Goal: Task Accomplishment & Management: Use online tool/utility

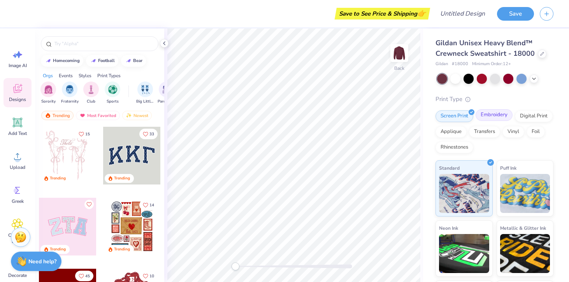
click at [495, 117] on div "Embroidery" at bounding box center [494, 115] width 37 height 12
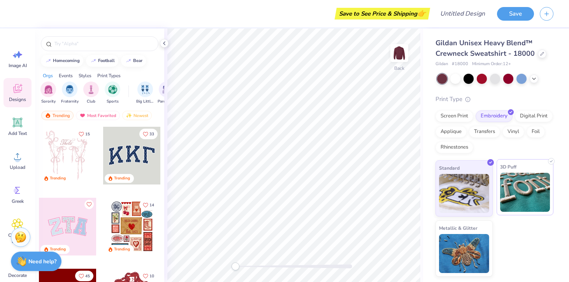
click at [519, 178] on img at bounding box center [525, 192] width 50 height 39
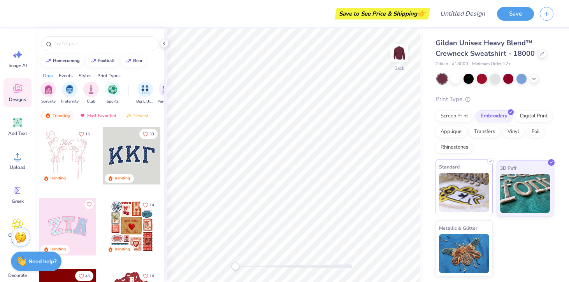
click at [483, 183] on img at bounding box center [464, 192] width 50 height 39
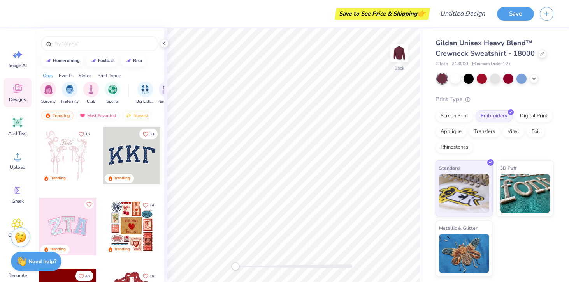
click at [127, 149] on div at bounding box center [132, 156] width 58 height 58
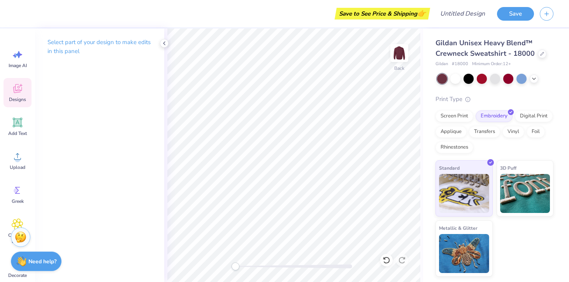
click at [16, 93] on icon at bounding box center [18, 89] width 12 height 12
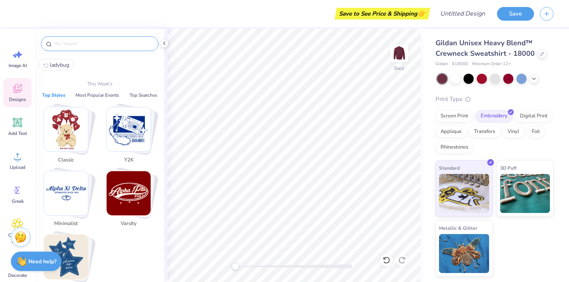
click at [78, 41] on input "text" at bounding box center [104, 44] width 100 height 8
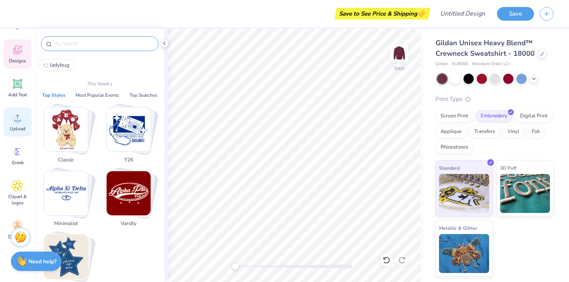
scroll to position [26, 0]
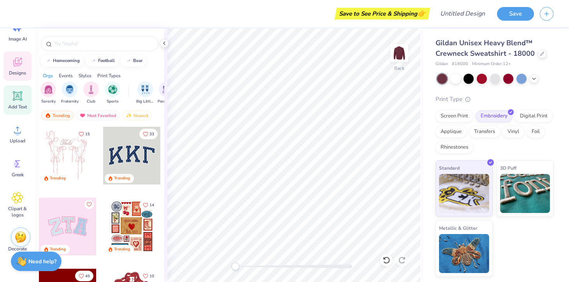
click at [17, 101] on icon at bounding box center [18, 96] width 12 height 12
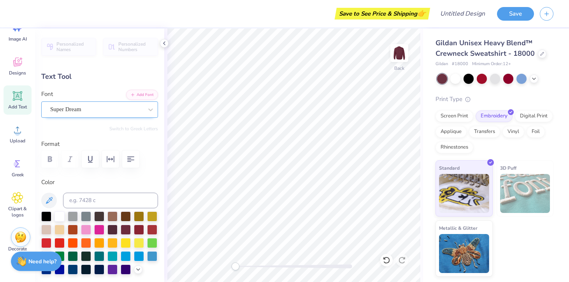
click at [99, 112] on div "Super Dream" at bounding box center [96, 109] width 94 height 12
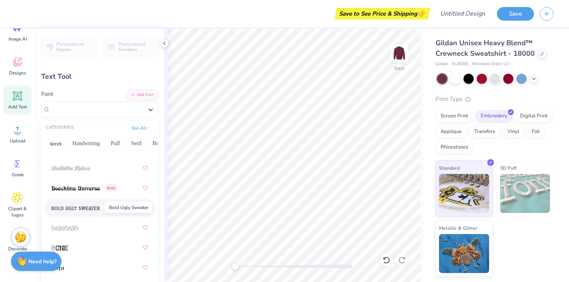
scroll to position [625, 0]
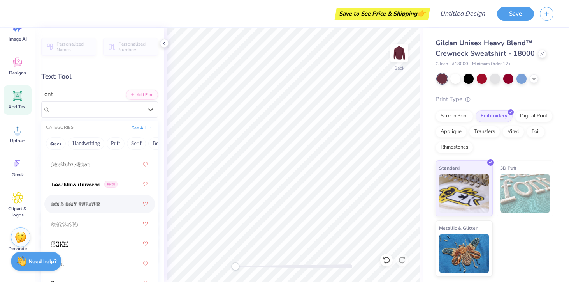
click at [81, 204] on img at bounding box center [75, 203] width 49 height 5
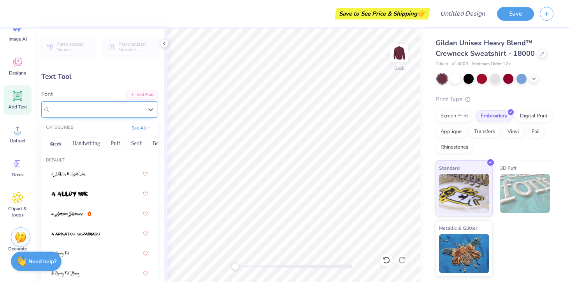
click at [139, 104] on div at bounding box center [96, 109] width 93 height 11
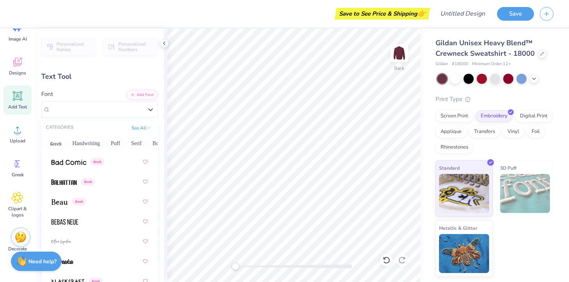
scroll to position [470, 0]
click at [79, 165] on div "Greek" at bounding box center [99, 161] width 97 height 14
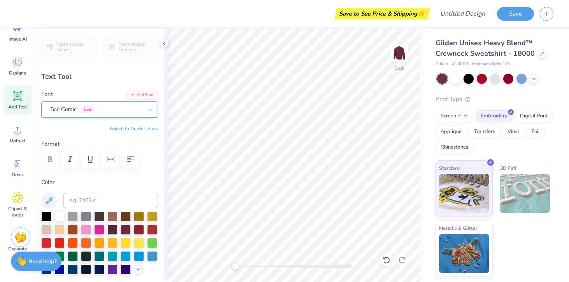
click at [110, 110] on div "Bad Comic Greek" at bounding box center [96, 109] width 94 height 12
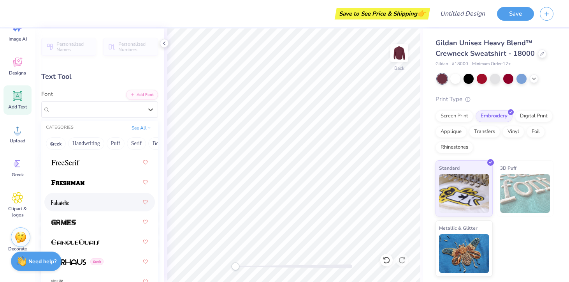
scroll to position [2456, 0]
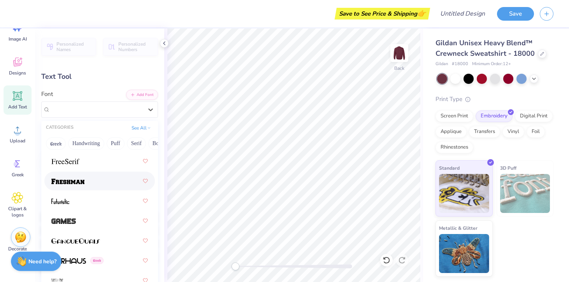
click at [75, 181] on img at bounding box center [67, 180] width 33 height 5
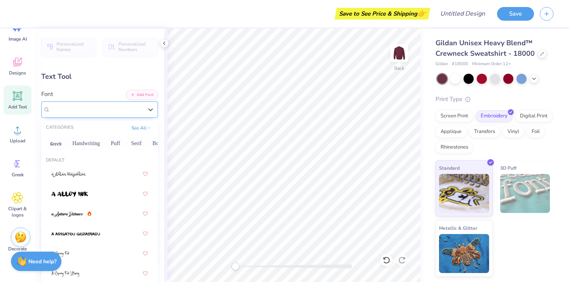
click at [92, 117] on div "Freshman" at bounding box center [99, 109] width 117 height 16
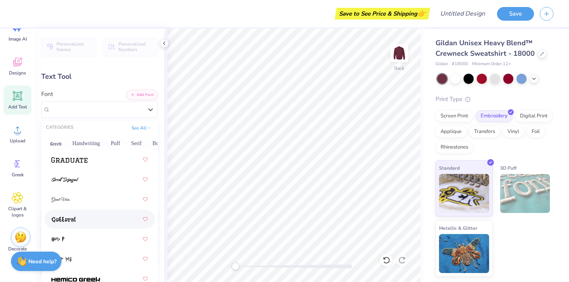
scroll to position [2610, 0]
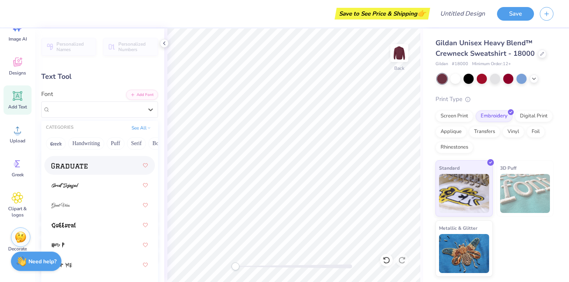
click at [88, 163] on div at bounding box center [99, 165] width 97 height 14
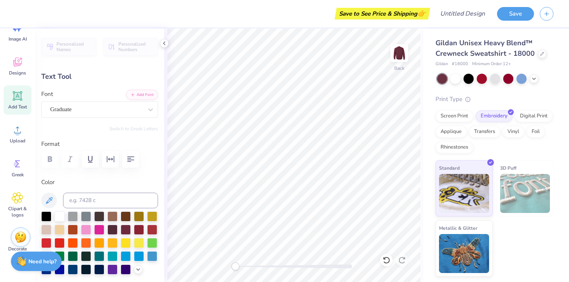
click at [52, 77] on div "Text Tool" at bounding box center [99, 76] width 117 height 11
click at [62, 77] on div "Text Tool" at bounding box center [99, 76] width 117 height 11
type textarea "T"
type textarea "G"
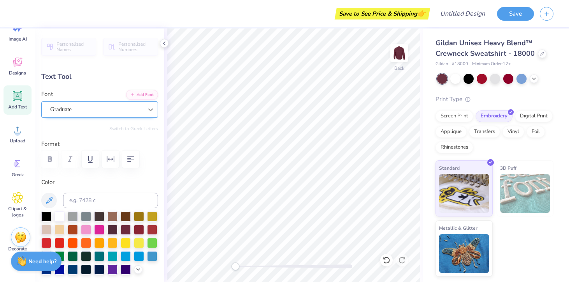
scroll to position [0, 0]
type textarea "g"
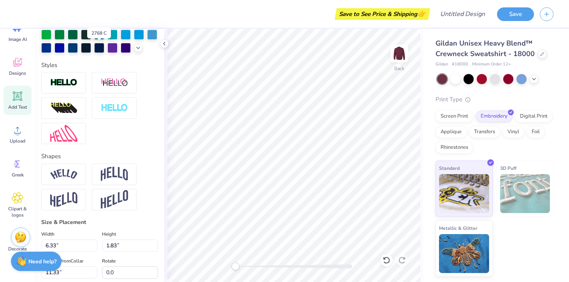
scroll to position [222, 0]
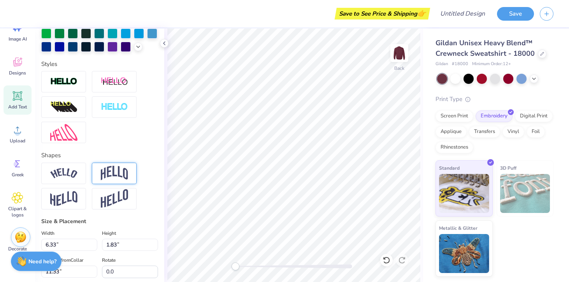
type textarea "GAMMA XI"
click at [116, 178] on img at bounding box center [114, 173] width 27 height 15
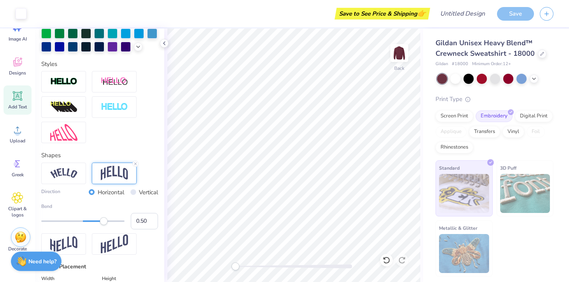
type input "13.25"
type input "4.70"
type input "9.90"
type input "5.94"
type input "2.11"
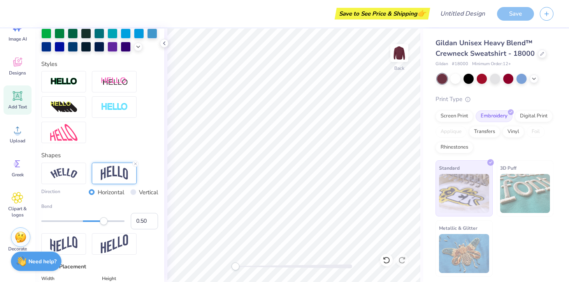
type input "12.49"
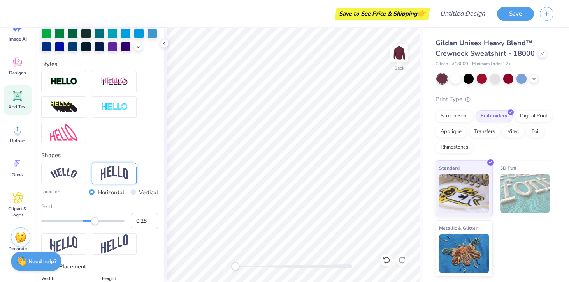
type input "0.27"
drag, startPoint x: 102, startPoint y: 222, endPoint x: 94, endPoint y: 221, distance: 8.2
click at [94, 221] on div "Accessibility label" at bounding box center [94, 221] width 8 height 8
type input "1.52"
type input "4.17"
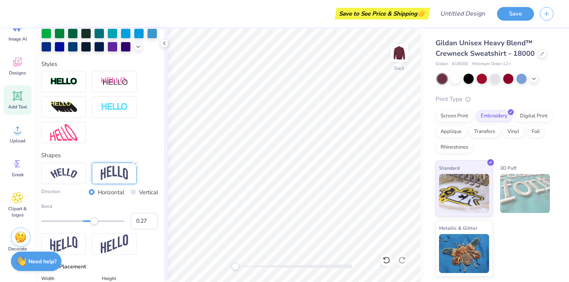
type input "7.39"
type input "1.89"
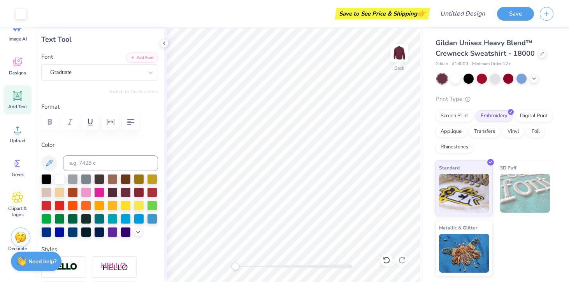
scroll to position [0, 0]
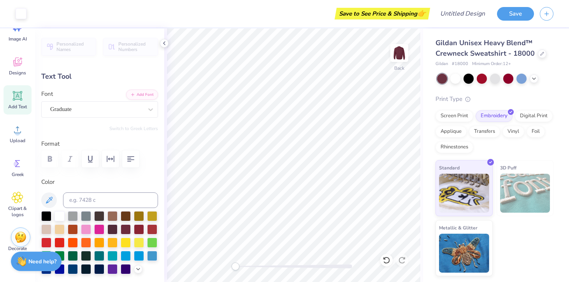
click at [21, 102] on div "Add Text" at bounding box center [18, 99] width 28 height 29
type input "6.33"
type input "1.83"
type input "11.33"
click at [95, 112] on div "Super Dream" at bounding box center [96, 109] width 94 height 12
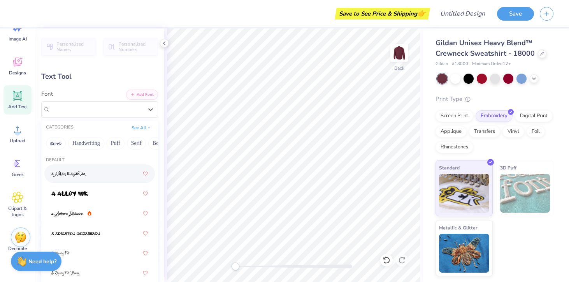
click at [90, 172] on div at bounding box center [99, 174] width 97 height 14
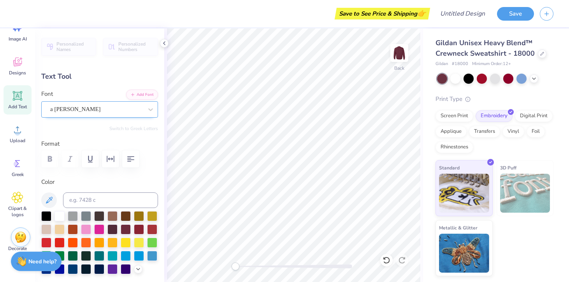
click at [90, 111] on div "a Ahlan Wasahlan" at bounding box center [96, 109] width 94 height 12
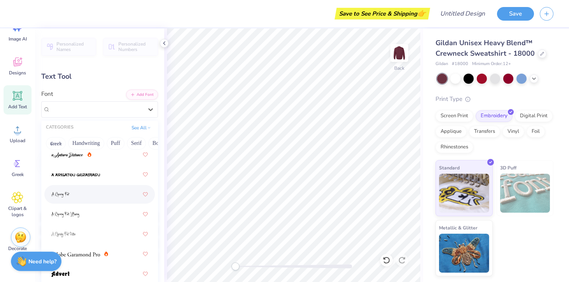
scroll to position [59, 0]
click at [86, 178] on span at bounding box center [75, 174] width 49 height 8
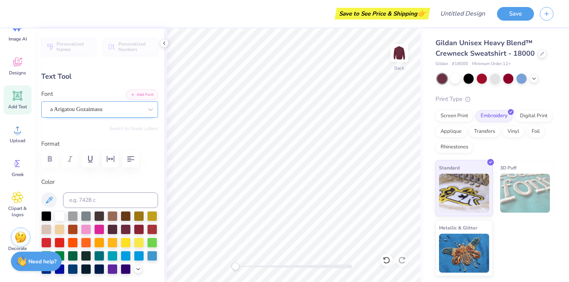
click at [92, 109] on div "a Arigatou Gozaimasu" at bounding box center [96, 109] width 94 height 12
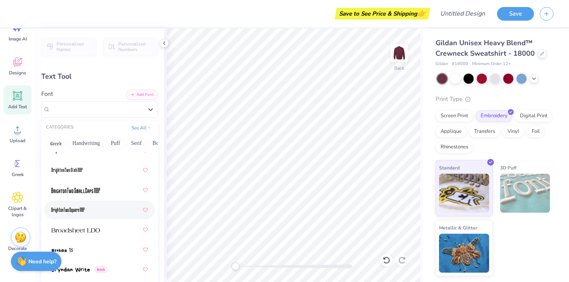
scroll to position [874, 0]
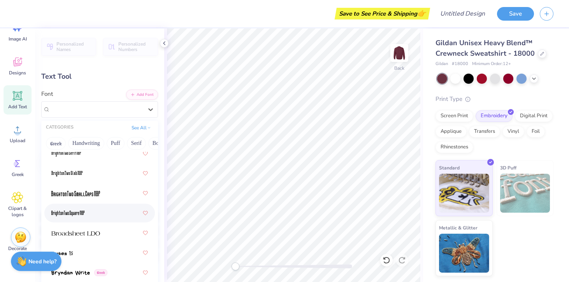
click at [88, 208] on div at bounding box center [99, 213] width 97 height 14
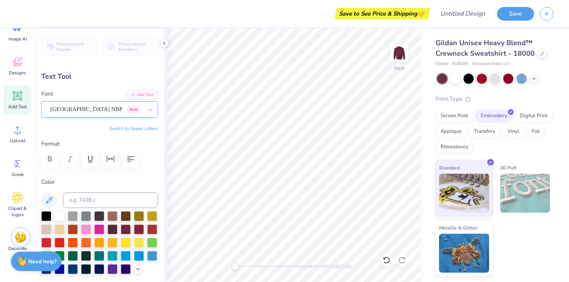
click at [115, 110] on div "BrightonTwo Square NBP Greek" at bounding box center [96, 109] width 94 height 12
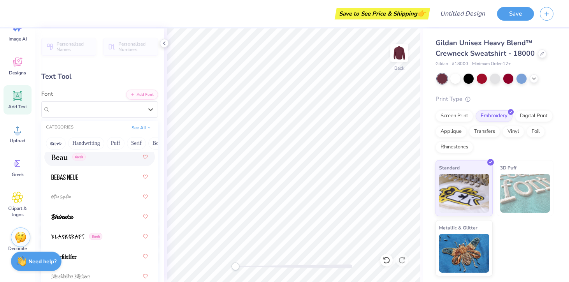
scroll to position [537, 0]
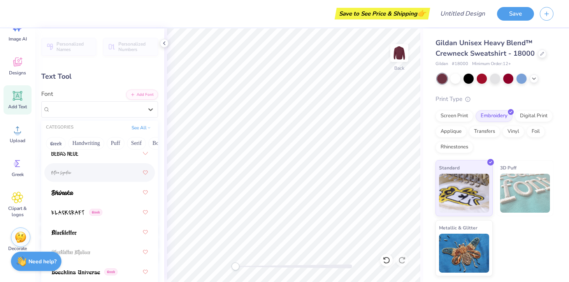
click at [95, 179] on div at bounding box center [99, 173] width 97 height 14
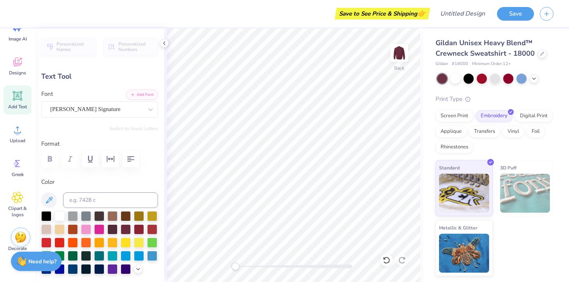
type textarea "T"
type textarea "est 1992"
type input "11.05"
type input "6.62"
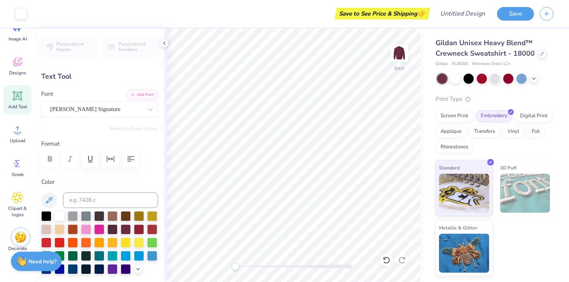
type input "8.94"
type input "1.67"
type input "1.00"
type input "14.56"
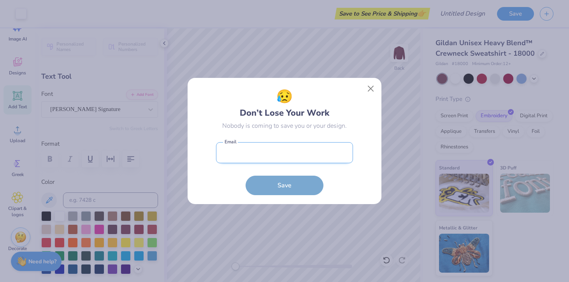
click at [276, 155] on input "email" at bounding box center [284, 152] width 137 height 21
type input "mdelany@hamilton.edu"
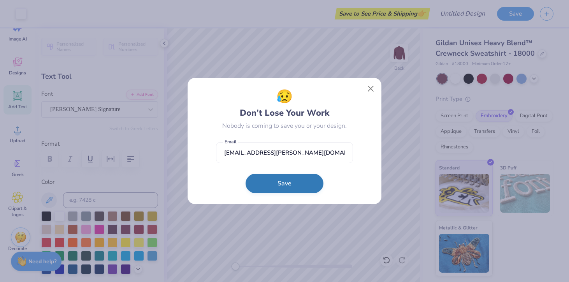
click at [278, 182] on button "Save" at bounding box center [285, 183] width 78 height 19
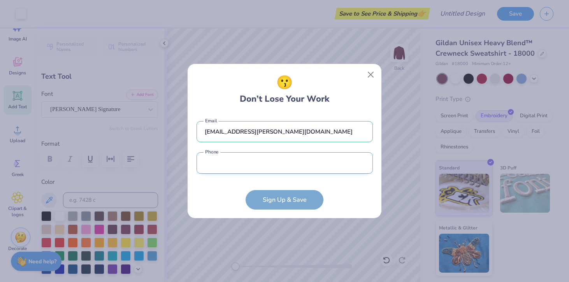
click at [269, 164] on input "tel" at bounding box center [285, 162] width 176 height 21
type input "(203) 970-5329"
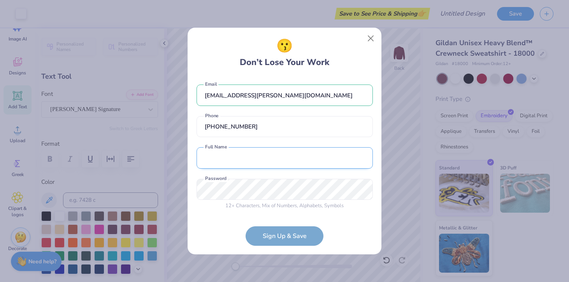
click at [270, 159] on input "text" at bounding box center [285, 157] width 176 height 21
type input "Margot Delany"
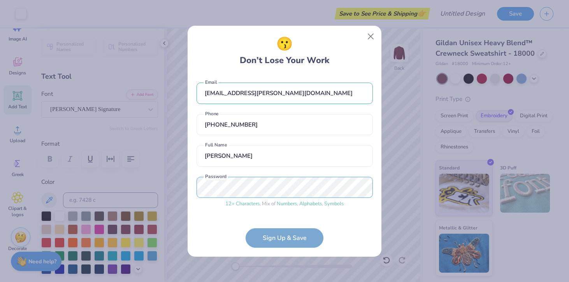
scroll to position [25, 0]
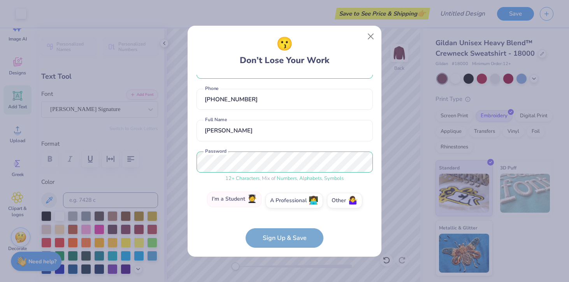
click at [239, 200] on label "I'm a Student 🧑‍🎓" at bounding box center [234, 200] width 55 height 16
click at [282, 225] on input "I'm a Student 🧑‍🎓" at bounding box center [284, 227] width 5 height 5
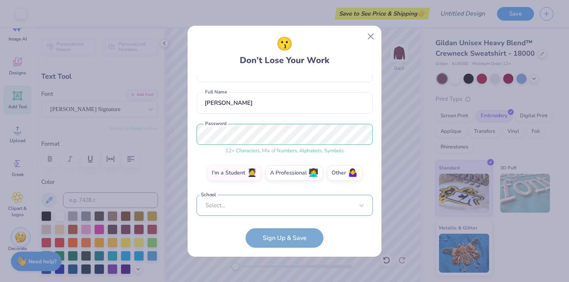
click at [245, 205] on div "Select..." at bounding box center [285, 205] width 176 height 21
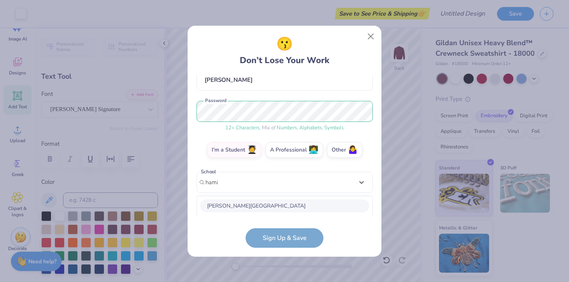
scroll to position [174, 0]
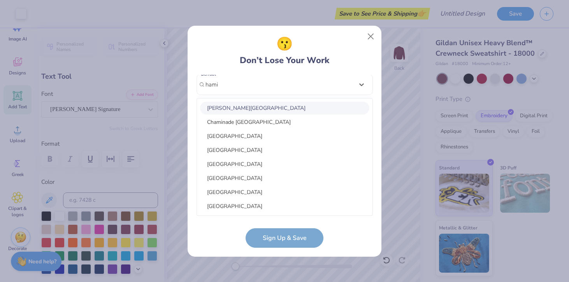
click at [250, 107] on div "Hamilton College" at bounding box center [284, 108] width 169 height 13
type input "hami"
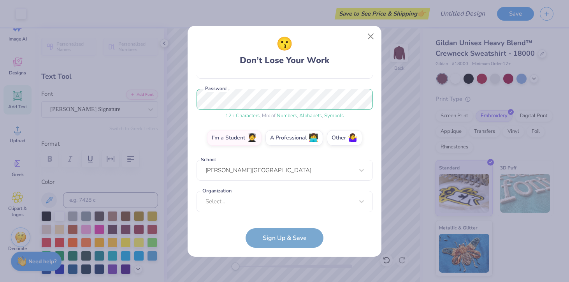
scroll to position [88, 0]
click at [245, 199] on div "option focused, 8 of 15. 15 results available. Use Up and Down to choose option…" at bounding box center [285, 262] width 176 height 142
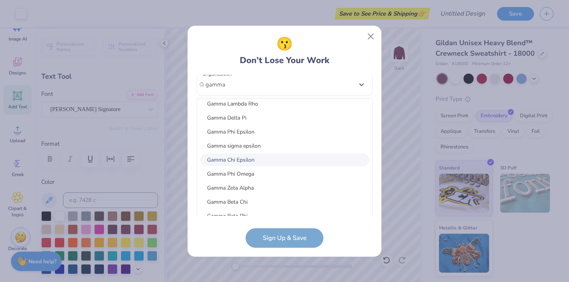
scroll to position [0, 0]
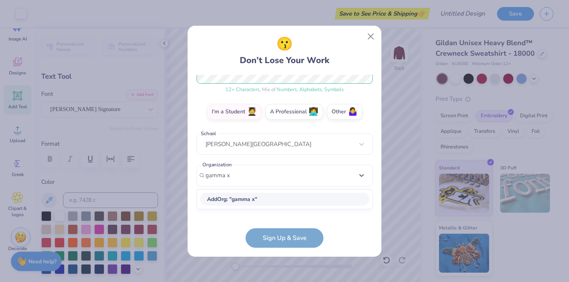
type input "gamma xi"
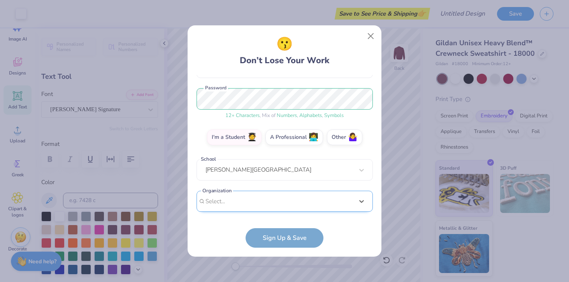
scroll to position [88, 0]
drag, startPoint x: 256, startPoint y: 85, endPoint x: 197, endPoint y: 84, distance: 58.8
click at [197, 84] on div "mdelany@hamilton.edu Email (203) 970-5329 Phone Margot Delany Full Name 12 + Ch…" at bounding box center [285, 145] width 176 height 141
click at [223, 202] on div "Select is focused ,type to refine list, press Down to open the menu, Select..." at bounding box center [285, 200] width 176 height 21
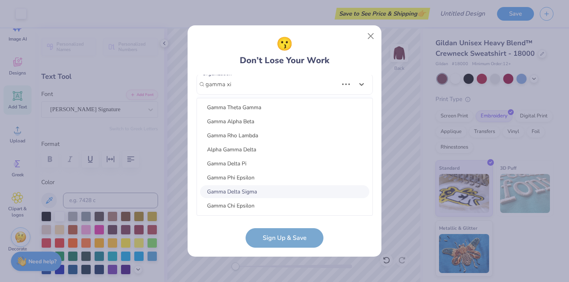
scroll to position [323, 0]
type input "gamma xi"
click at [213, 237] on form "mdelany@hamilton.edu Email (203) 970-5329 Phone Margot Delany Full Name 12 + Ch…" at bounding box center [285, 161] width 176 height 173
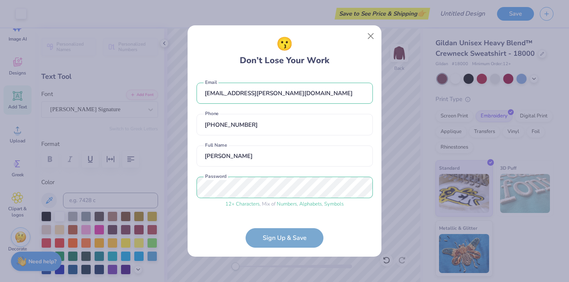
scroll to position [88, 0]
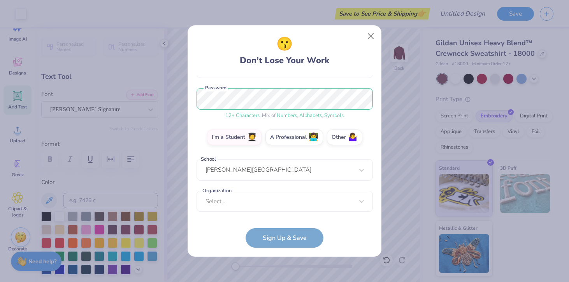
click at [276, 245] on form "mdelany@hamilton.edu Email (203) 970-5329 Phone Margot Delany Full Name 12 + Ch…" at bounding box center [285, 161] width 176 height 173
click at [280, 240] on form "mdelany@hamilton.edu Email (203) 970-5329 Phone Margot Delany Full Name 12 + Ch…" at bounding box center [285, 161] width 176 height 173
click at [247, 140] on label "I'm a Student 🧑‍🎓" at bounding box center [234, 136] width 55 height 16
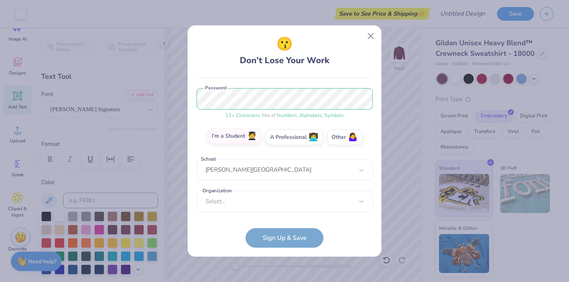
click at [282, 225] on input "I'm a Student 🧑‍🎓" at bounding box center [284, 227] width 5 height 5
click at [342, 141] on label "Other 🤷‍♀️" at bounding box center [344, 136] width 35 height 16
click at [287, 225] on input "Other 🤷‍♀️" at bounding box center [284, 227] width 5 height 5
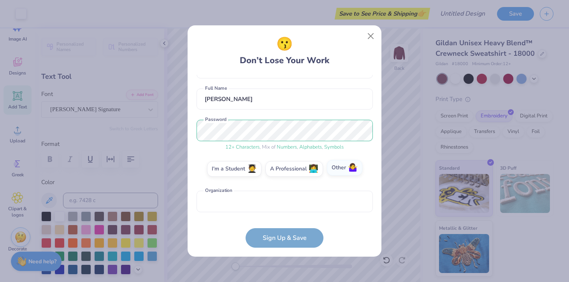
scroll to position [57, 0]
click at [350, 172] on span "🤷‍♀️" at bounding box center [353, 167] width 10 height 9
click at [287, 225] on input "Other 🤷‍♀️" at bounding box center [284, 227] width 5 height 5
click at [268, 246] on form "mdelany@hamilton.edu Email (203) 970-5329 Phone Margot Delany Full Name 12 + Ch…" at bounding box center [285, 161] width 176 height 173
click at [228, 171] on label "I'm a Student 🧑‍🎓" at bounding box center [234, 168] width 55 height 16
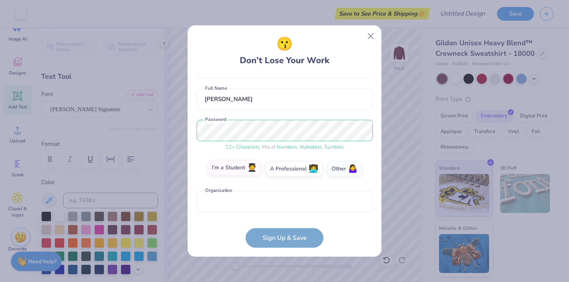
click at [282, 225] on input "I'm a Student 🧑‍🎓" at bounding box center [284, 227] width 5 height 5
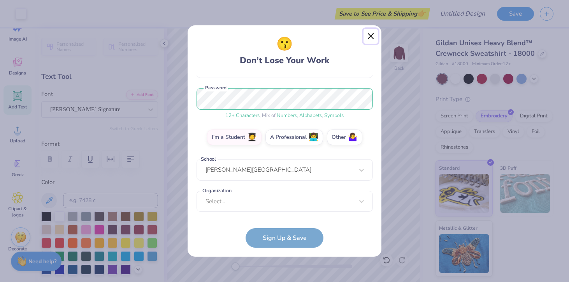
click at [370, 36] on button "Close" at bounding box center [371, 36] width 15 height 15
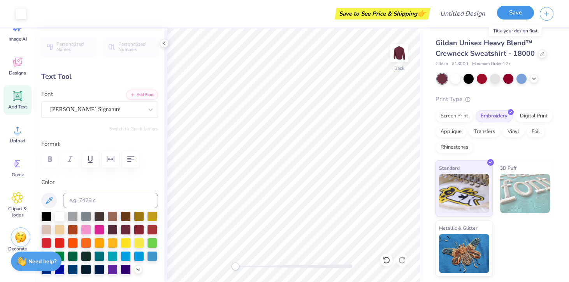
click at [508, 17] on button "Save" at bounding box center [515, 13] width 37 height 14
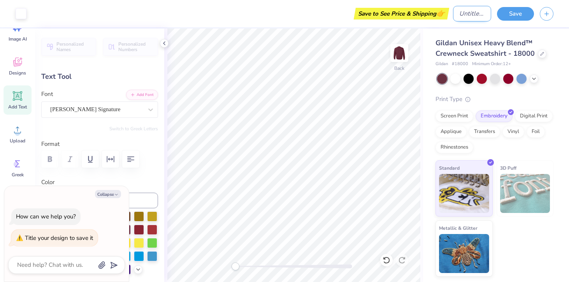
type textarea "x"
click at [457, 18] on input "Design Title" at bounding box center [472, 14] width 38 height 16
type input "c"
type textarea "x"
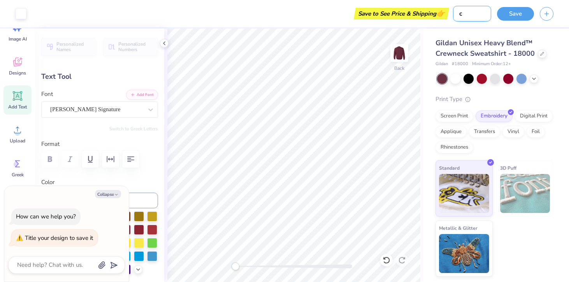
type input "cr"
type textarea "x"
type input "cre"
type textarea "x"
type input "crew"
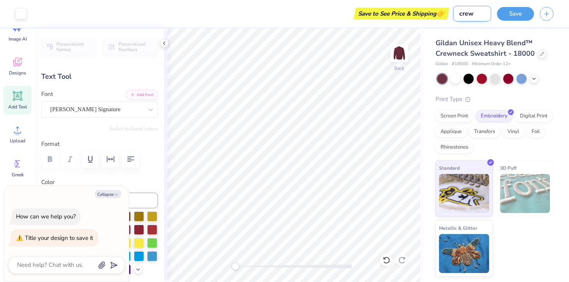
type textarea "x"
type input "crewn"
type textarea "x"
type input "crewne"
type textarea "x"
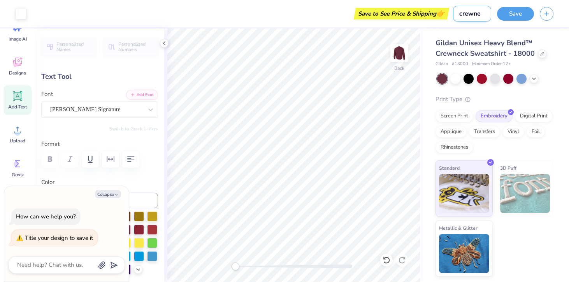
type input "crewnec"
type textarea "x"
type input "crewneck"
type textarea "x"
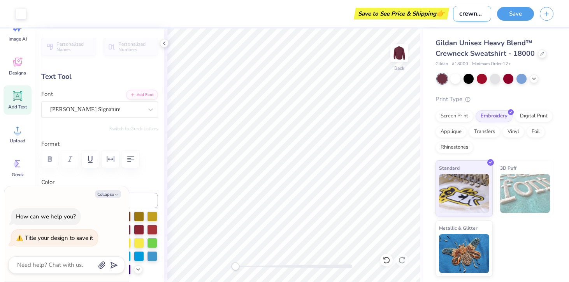
type input "Fcrewneck"
type textarea "x"
type input "FAcrewneck"
type textarea "x"
type input "FA crewneck"
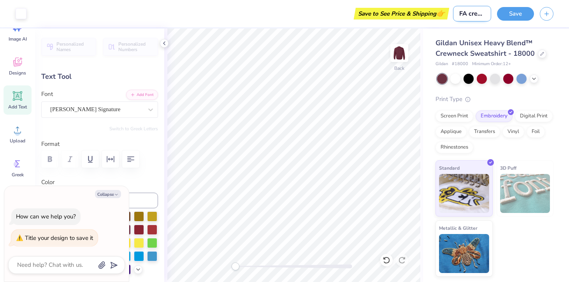
type textarea "x"
type input "FA 2crewneck"
type textarea "x"
type input "FA 20crewneck"
type textarea "x"
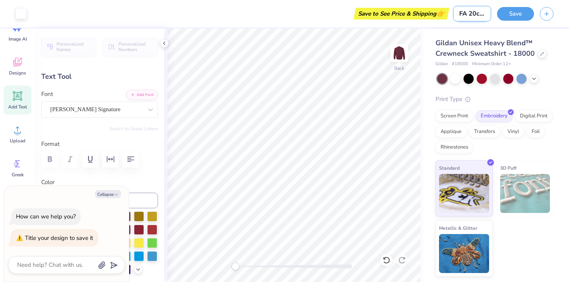
type input "FA 202crewneck"
type textarea "x"
type input "FA 2025crewneck"
type textarea "x"
type input "FA 2025 crewneck"
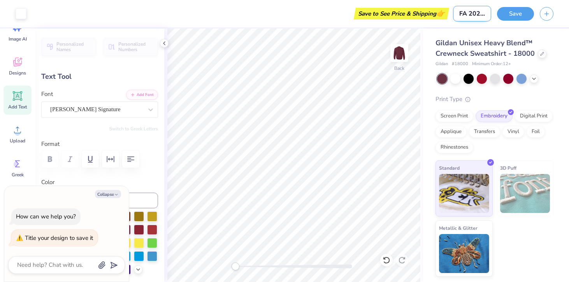
type textarea "x"
type input "FA 2025 crewneck"
click at [517, 13] on button "Save" at bounding box center [515, 13] width 37 height 14
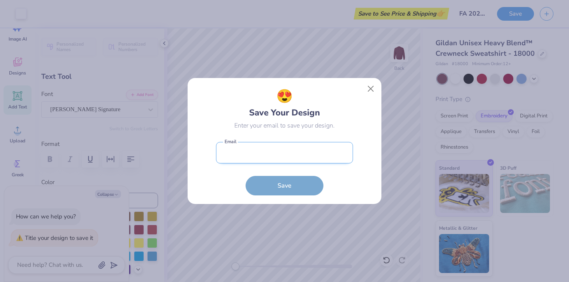
click at [270, 150] on input "email" at bounding box center [284, 152] width 137 height 21
type input "mdelany@hamilton.edu"
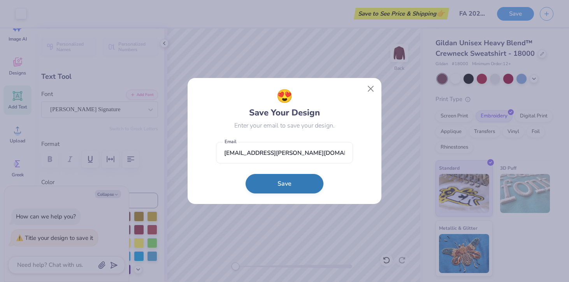
click at [281, 189] on button "Save" at bounding box center [285, 183] width 78 height 19
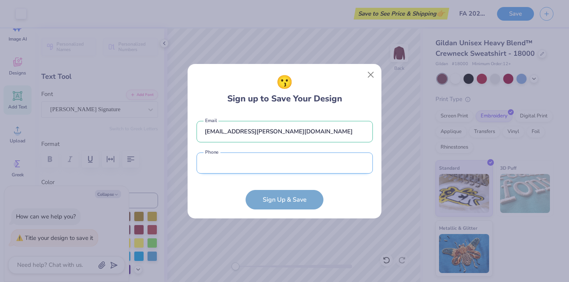
click at [268, 166] on input "tel" at bounding box center [285, 162] width 176 height 21
type input "(203) 970-5329"
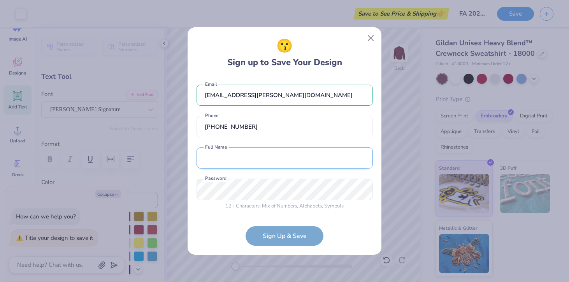
click at [259, 157] on input "text" at bounding box center [285, 157] width 176 height 21
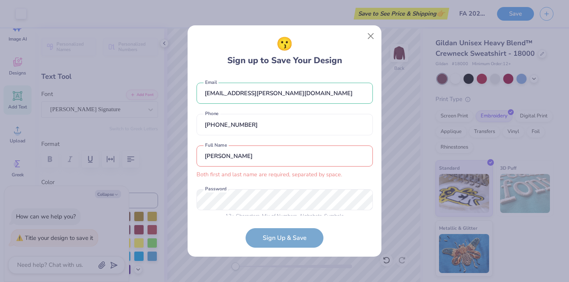
click at [278, 155] on input "margot" at bounding box center [285, 155] width 176 height 21
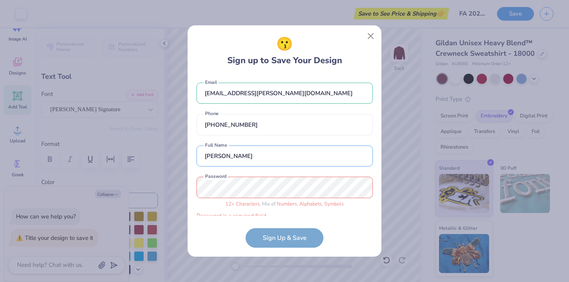
type input "Margot Delany"
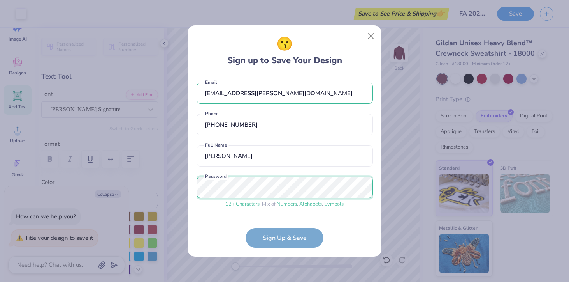
scroll to position [26, 0]
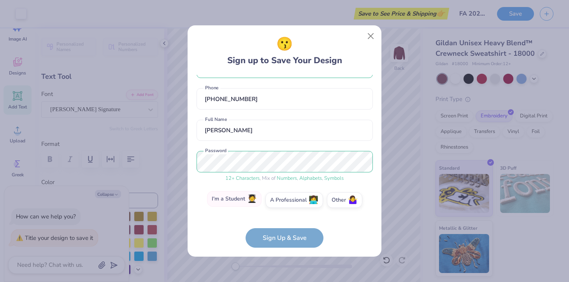
click at [252, 203] on span "🧑‍🎓" at bounding box center [252, 198] width 10 height 9
click at [282, 225] on input "I'm a Student 🧑‍🎓" at bounding box center [284, 227] width 5 height 5
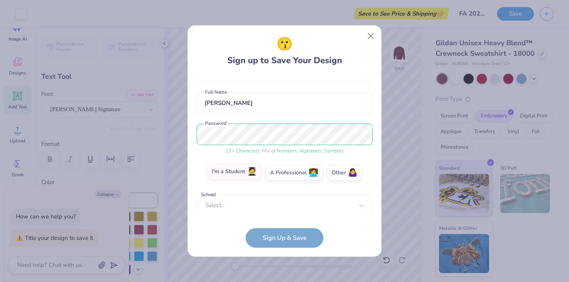
click at [252, 203] on div "Select..." at bounding box center [285, 204] width 176 height 21
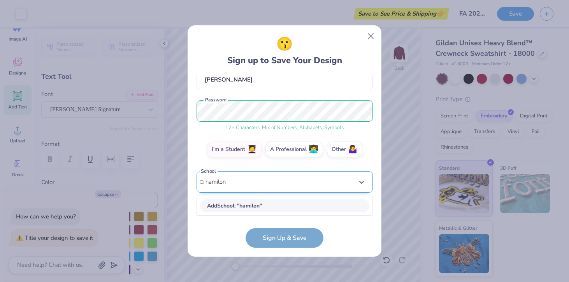
scroll to position [76, 0]
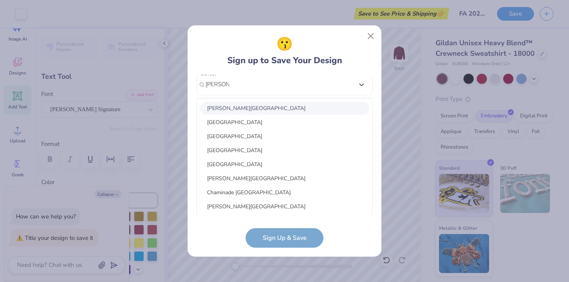
click at [250, 107] on div "Hamilton College" at bounding box center [284, 108] width 169 height 13
type input "hamilton"
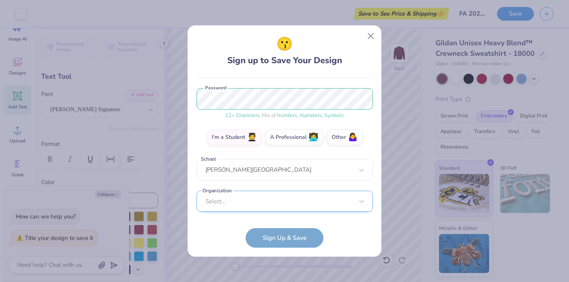
click at [234, 203] on div "Select..." at bounding box center [285, 200] width 176 height 21
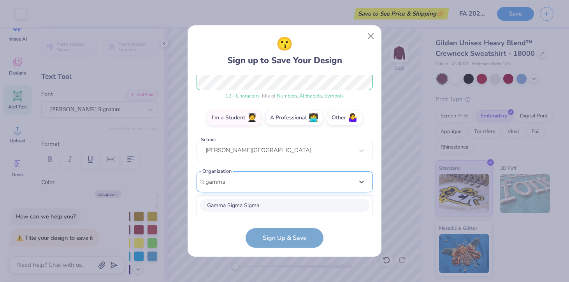
scroll to position [205, 0]
type input "g"
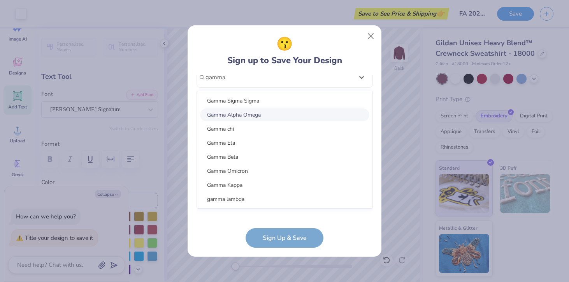
scroll to position [0, 0]
click at [254, 126] on div "Gamma chi" at bounding box center [284, 128] width 169 height 13
type input "gamma"
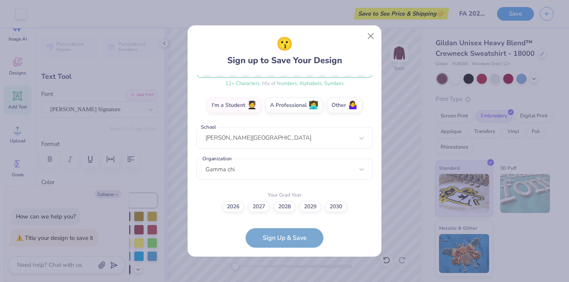
scroll to position [120, 0]
click at [236, 206] on label "2026" at bounding box center [233, 205] width 22 height 11
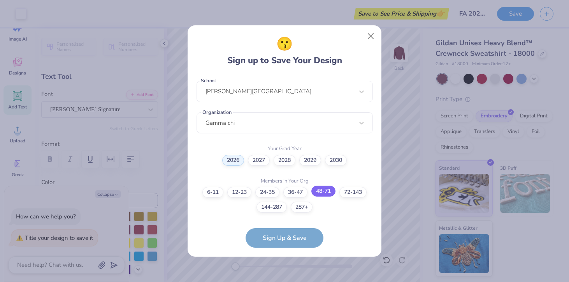
click at [320, 193] on label "48-71" at bounding box center [324, 190] width 24 height 11
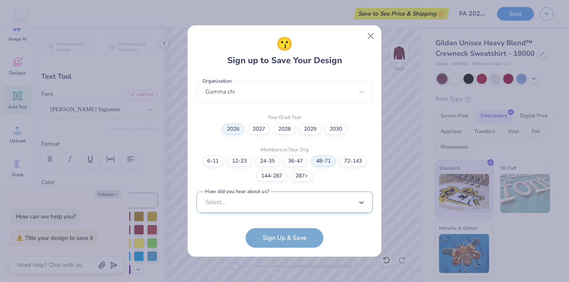
scroll to position [315, 0]
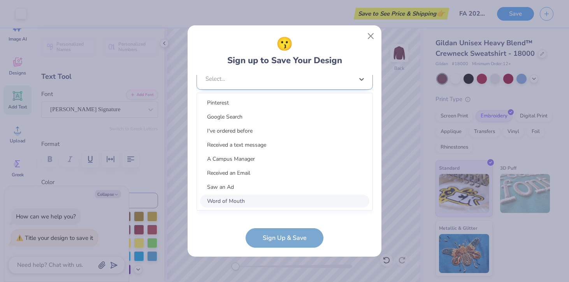
click at [317, 199] on div "option Word of Mouth focused, 8 of 15. 15 results available. Use Up and Down to…" at bounding box center [285, 139] width 176 height 142
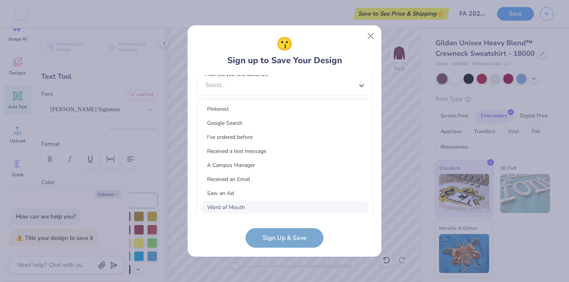
click at [315, 199] on div "Pinterest Google Search I've ordered before Received a text message A Campus Ma…" at bounding box center [285, 157] width 176 height 117
click at [292, 208] on div "Word of Mouth" at bounding box center [284, 207] width 169 height 13
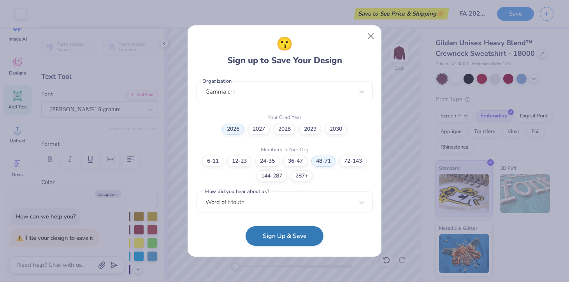
click at [285, 234] on button "Sign Up & Save" at bounding box center [285, 235] width 78 height 19
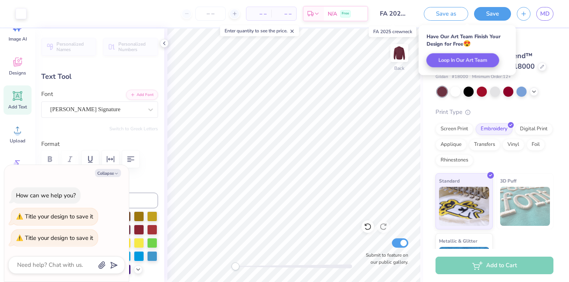
click at [394, 11] on input "FA 2025 crewneck" at bounding box center [393, 14] width 38 height 16
click at [395, 12] on input "FA 2025 crewneck" at bounding box center [393, 14] width 38 height 16
click at [400, 12] on input "FA 2025 crewneck" at bounding box center [393, 14] width 38 height 16
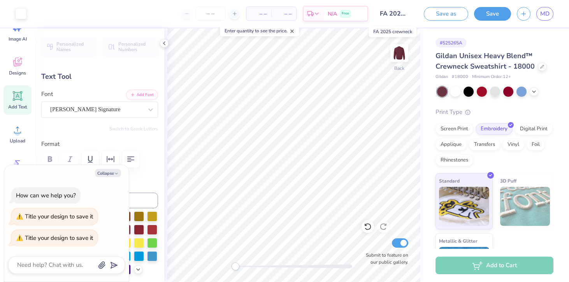
click at [385, 15] on input "FA 2025 crewneck" at bounding box center [393, 14] width 38 height 16
click at [482, 14] on button "Save" at bounding box center [492, 13] width 37 height 14
type textarea "x"
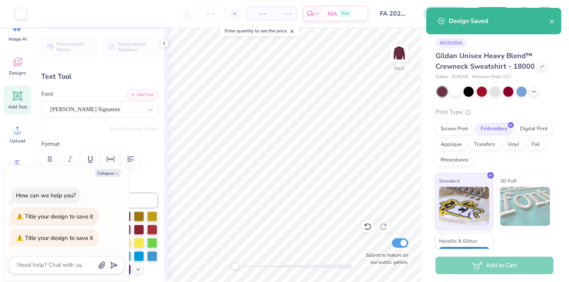
click at [556, 19] on div "Design Saved" at bounding box center [493, 21] width 135 height 26
click at [554, 19] on icon "close" at bounding box center [552, 21] width 5 height 6
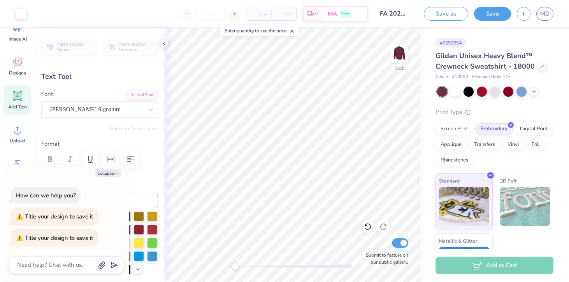
click at [542, 9] on div "Design Saved" at bounding box center [494, 7] width 138 height 3
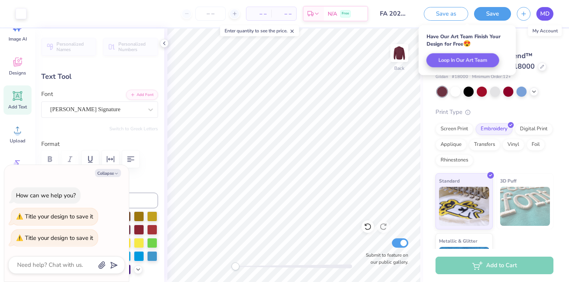
click at [545, 17] on span "MD" at bounding box center [545, 13] width 9 height 9
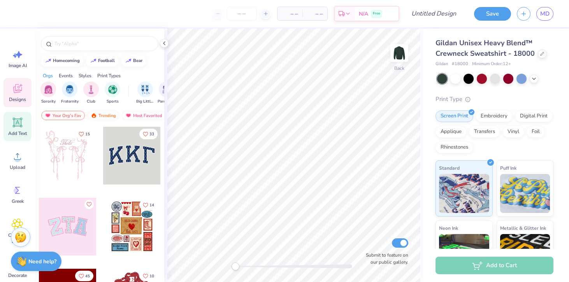
click at [10, 125] on div "Add Text" at bounding box center [18, 126] width 28 height 29
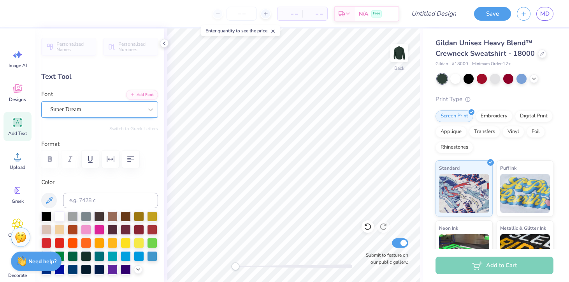
click at [116, 109] on div "Super Dream" at bounding box center [96, 109] width 94 height 12
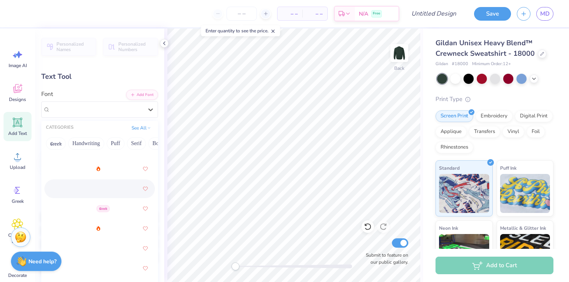
scroll to position [345, 0]
click at [97, 184] on div at bounding box center [99, 186] width 97 height 14
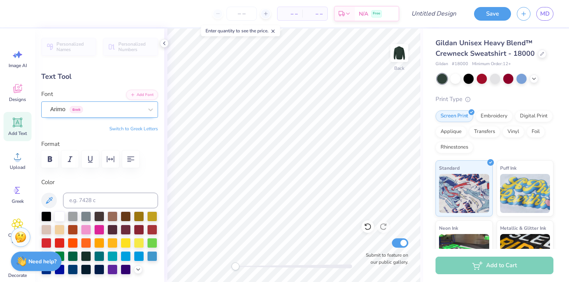
type textarea "1992"
click at [106, 111] on div "Arimo Greek" at bounding box center [96, 109] width 94 height 12
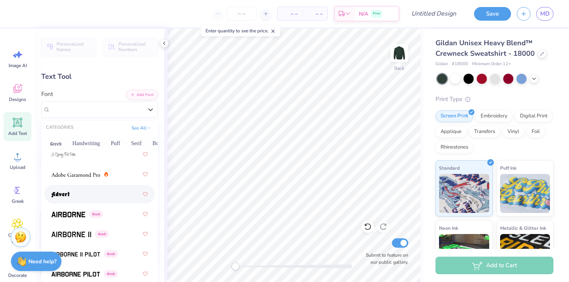
scroll to position [151, 0]
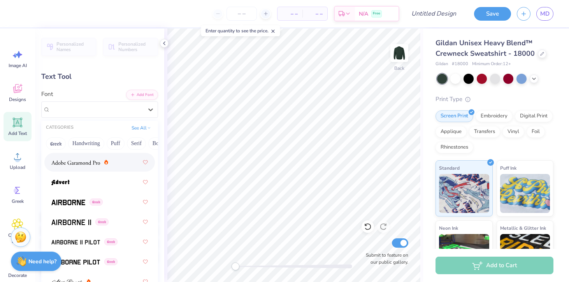
click at [88, 164] on img at bounding box center [75, 162] width 49 height 5
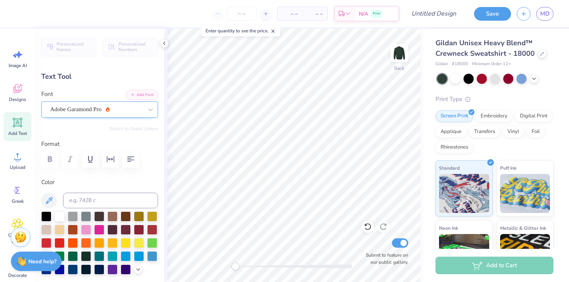
click at [123, 108] on div "Adobe Garamond Pro" at bounding box center [96, 109] width 94 height 12
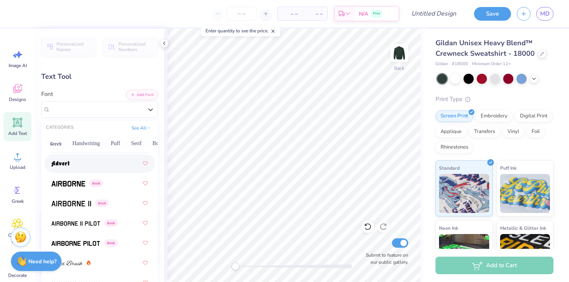
scroll to position [174, 0]
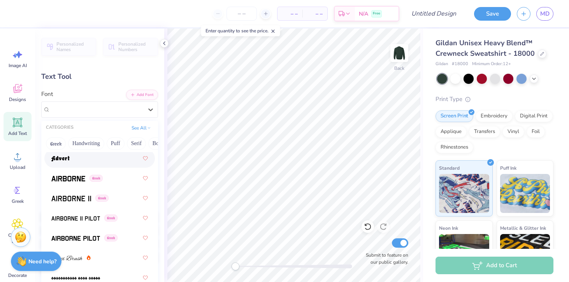
click at [96, 158] on div at bounding box center [99, 158] width 97 height 14
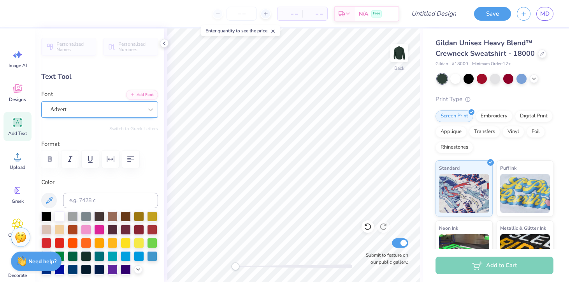
click at [115, 109] on div "Advert" at bounding box center [96, 109] width 94 height 12
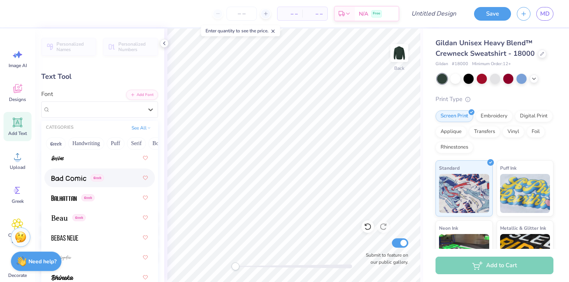
scroll to position [458, 0]
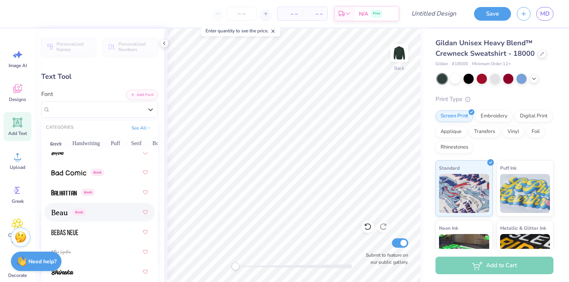
click at [96, 211] on div "Greek" at bounding box center [99, 212] width 97 height 14
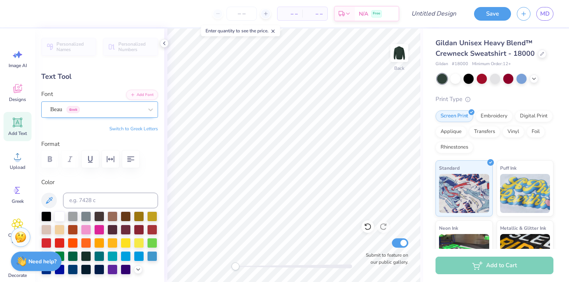
click at [90, 107] on div "Beau Greek" at bounding box center [96, 109] width 94 height 12
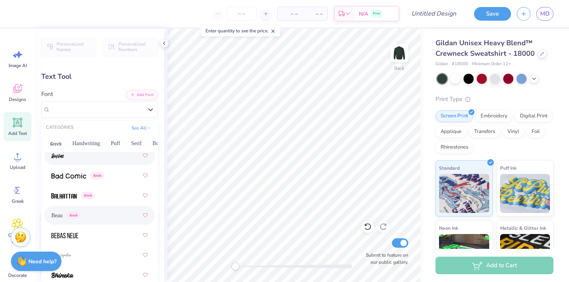
scroll to position [456, 0]
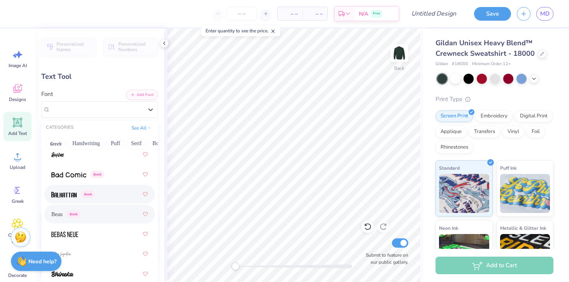
click at [70, 192] on img at bounding box center [63, 194] width 25 height 5
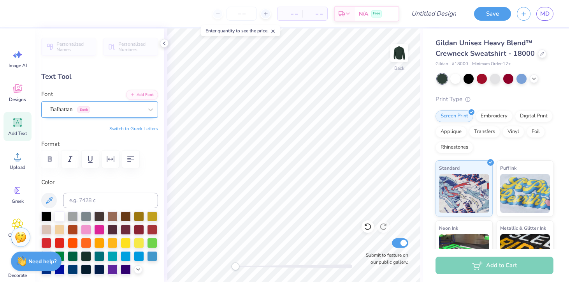
click at [127, 110] on div "Balhattan Greek" at bounding box center [96, 109] width 94 height 12
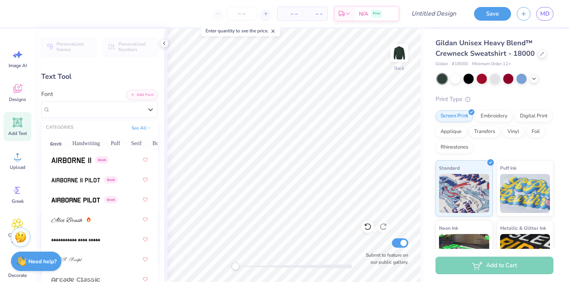
scroll to position [195, 0]
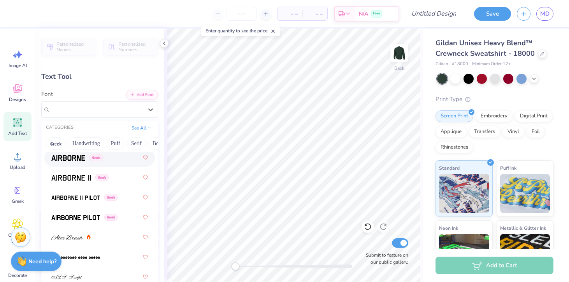
click at [77, 157] on img at bounding box center [68, 157] width 34 height 5
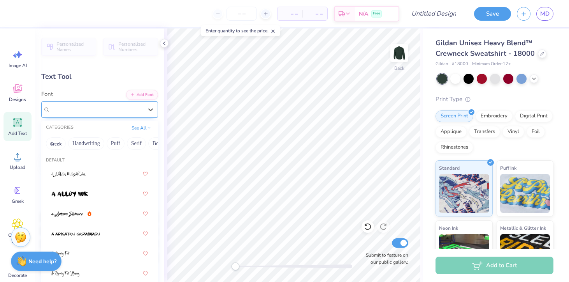
click at [126, 109] on div "Airborne Greek" at bounding box center [96, 109] width 94 height 12
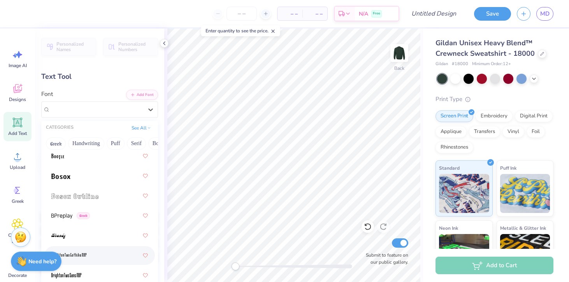
scroll to position [733, 0]
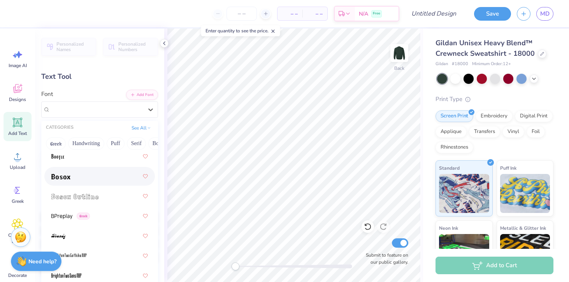
click at [89, 176] on div at bounding box center [99, 176] width 97 height 14
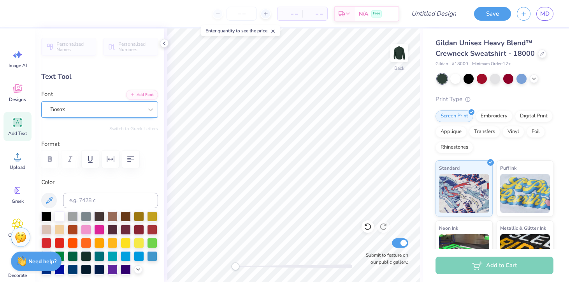
click at [113, 108] on div "Bosox" at bounding box center [96, 109] width 94 height 12
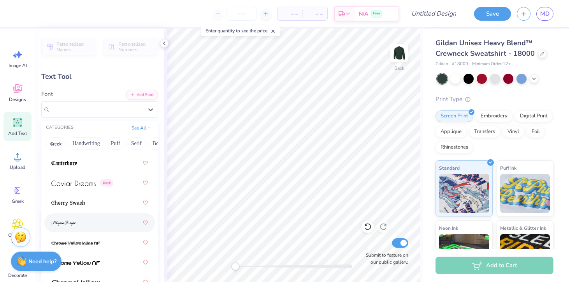
scroll to position [1180, 0]
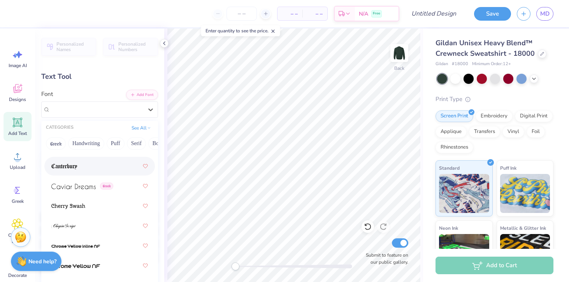
click at [88, 169] on div at bounding box center [99, 166] width 97 height 14
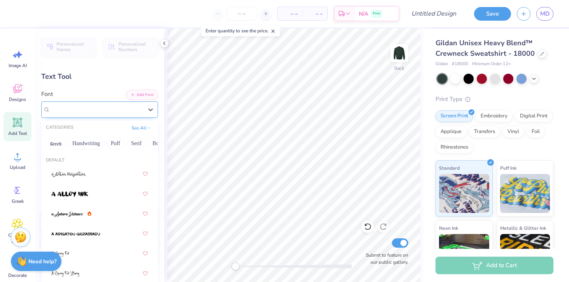
click at [103, 110] on div "Canterbury" at bounding box center [96, 109] width 94 height 12
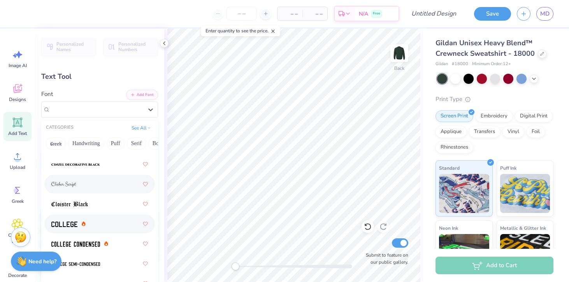
scroll to position [1381, 0]
click at [101, 222] on div at bounding box center [99, 223] width 97 height 14
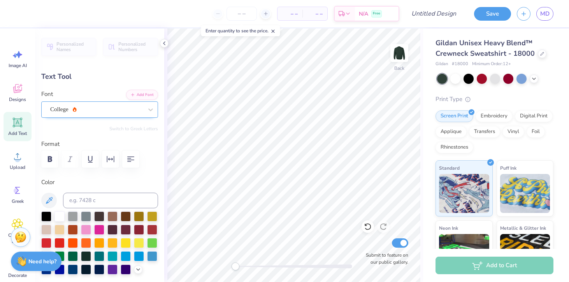
click at [106, 108] on div "College" at bounding box center [96, 109] width 94 height 12
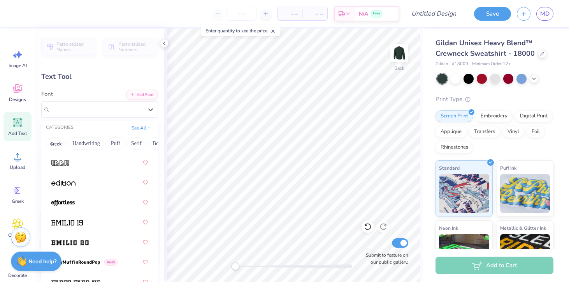
scroll to position [2194, 0]
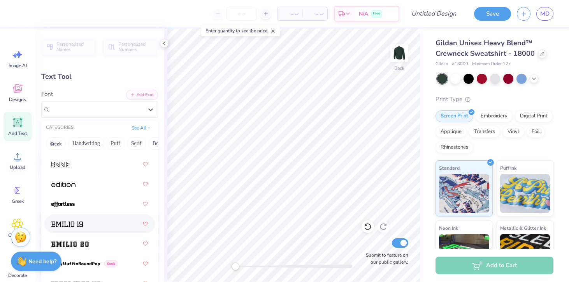
click at [98, 224] on div at bounding box center [99, 224] width 97 height 14
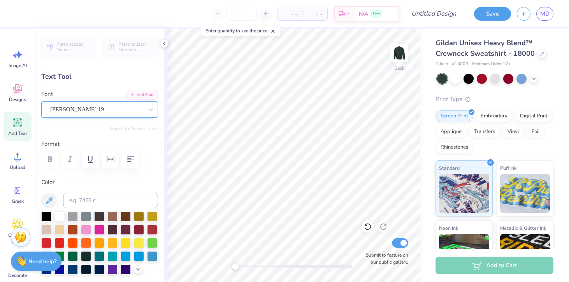
click at [109, 114] on div at bounding box center [96, 109] width 93 height 11
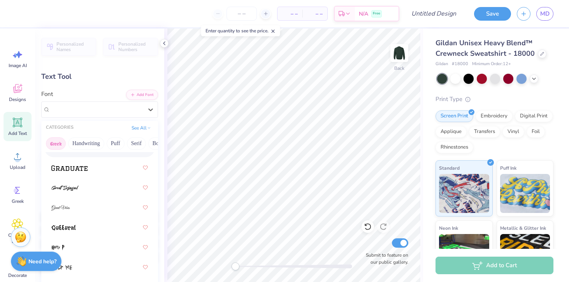
click at [57, 142] on button "Greek" at bounding box center [56, 143] width 20 height 12
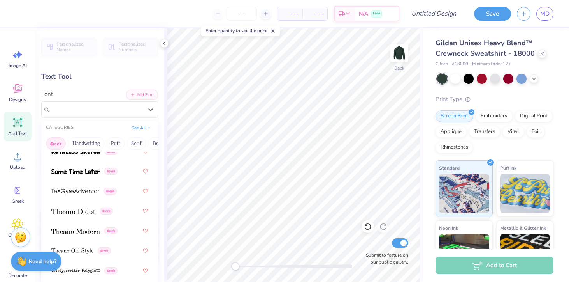
scroll to position [757, 0]
click at [57, 142] on button "Greek" at bounding box center [56, 143] width 20 height 12
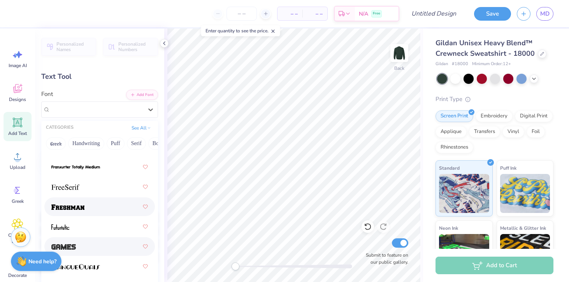
scroll to position [2429, 0]
click at [82, 206] on img at bounding box center [67, 207] width 33 height 5
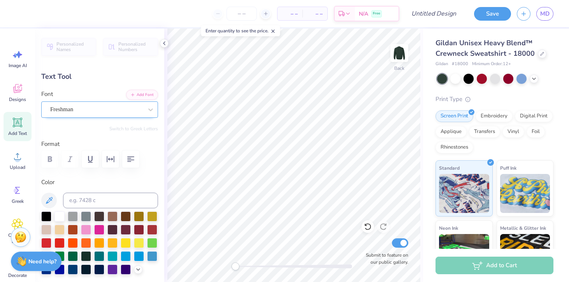
click at [130, 113] on div "Freshman" at bounding box center [96, 109] width 94 height 12
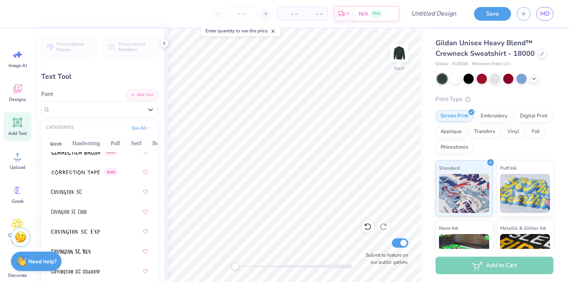
scroll to position [1732, 0]
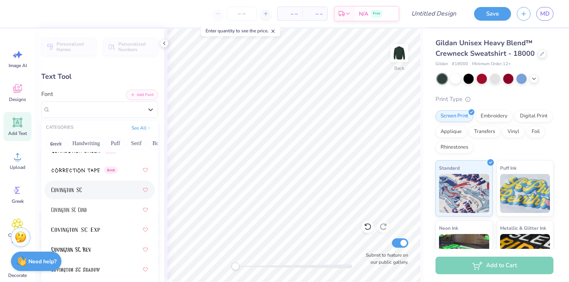
click at [99, 193] on div at bounding box center [99, 190] width 97 height 14
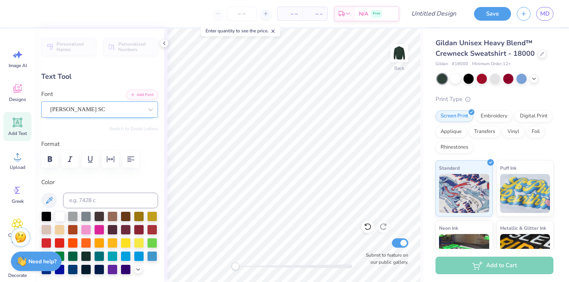
click at [110, 107] on div "Covington SC" at bounding box center [96, 109] width 94 height 12
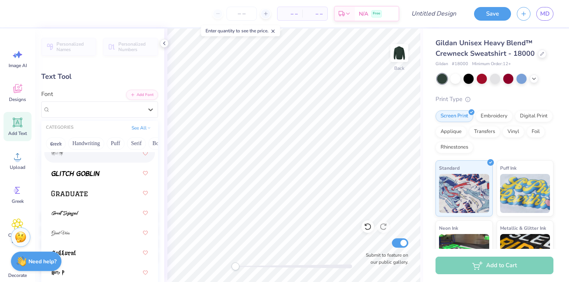
scroll to position [2601, 0]
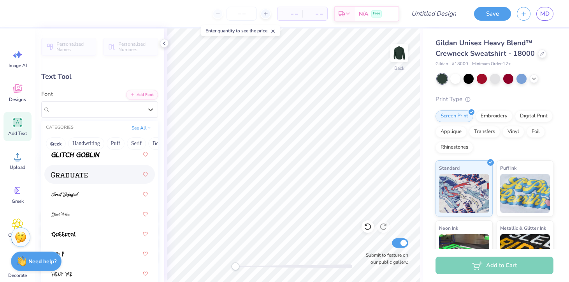
click at [100, 173] on div at bounding box center [99, 174] width 97 height 14
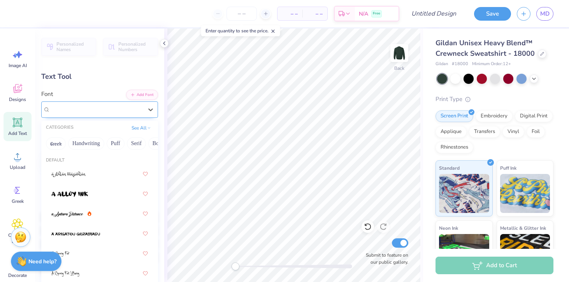
click at [109, 113] on div "Graduate" at bounding box center [96, 109] width 94 height 12
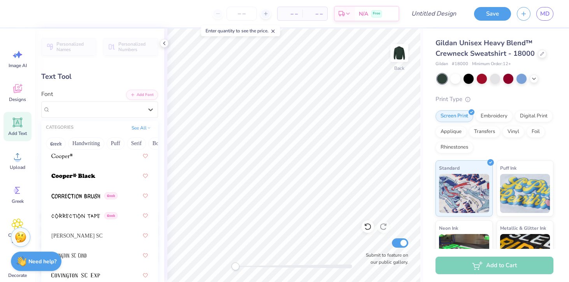
scroll to position [1685, 0]
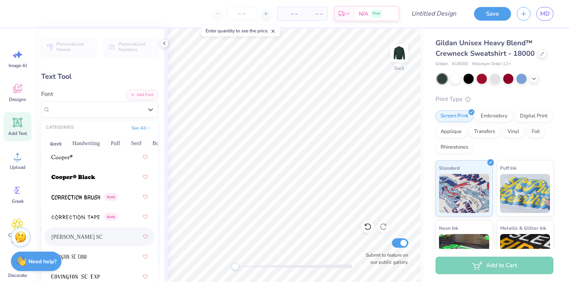
click at [90, 237] on div "Covington SC" at bounding box center [99, 236] width 97 height 14
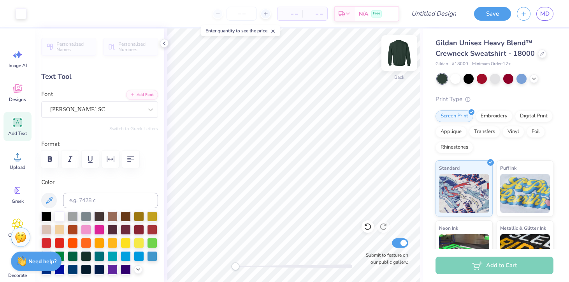
type input "4.33"
type input "1.92"
type input "11.29"
type input "5.83"
type input "2.59"
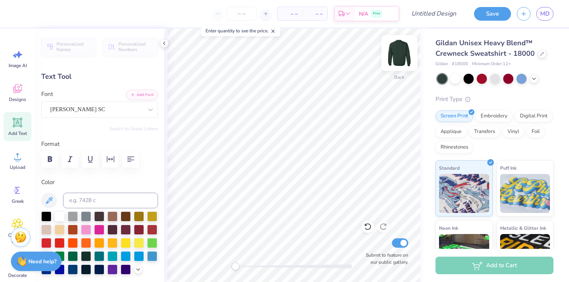
scroll to position [0, 0]
type textarea "1992"
type input "2.46"
type input "1.09"
type input "11.30"
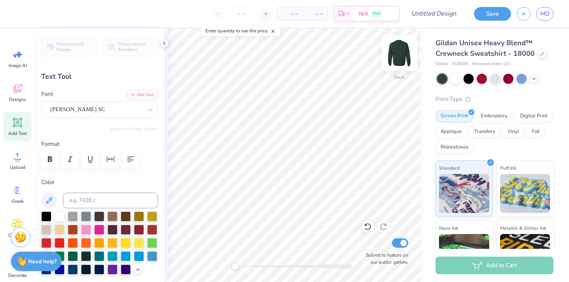
type input "1.82"
type input "0.81"
type input "4.34"
click at [19, 125] on icon at bounding box center [17, 122] width 7 height 7
type input "6.33"
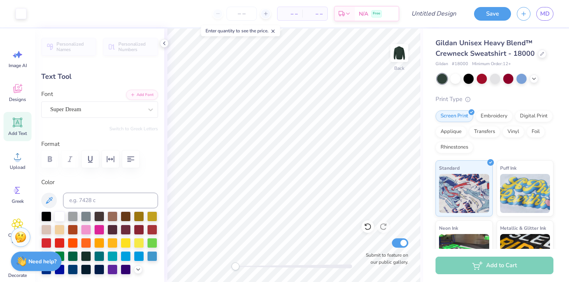
type input "1.83"
type input "11.33"
click at [108, 113] on div "Super Dream" at bounding box center [96, 109] width 94 height 12
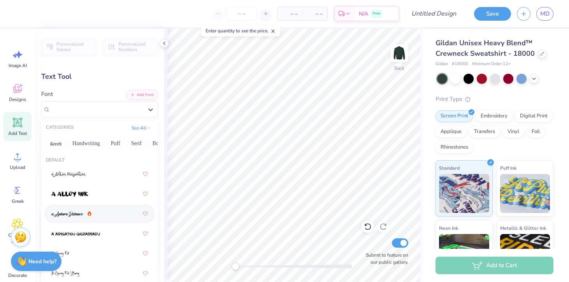
click at [90, 212] on icon at bounding box center [90, 213] width 4 height 5
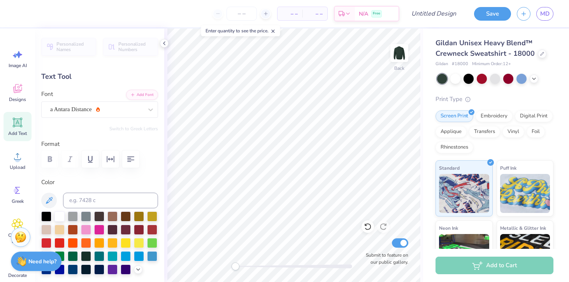
type textarea "est"
type input "2.04"
type input "1.32"
type input "11.59"
type input "0.93"
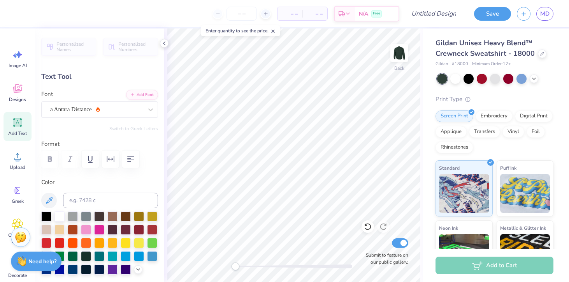
type input "0.60"
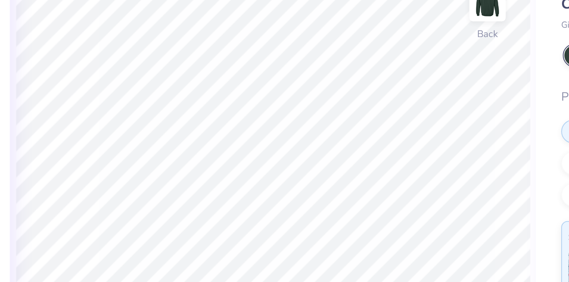
type input "3.74"
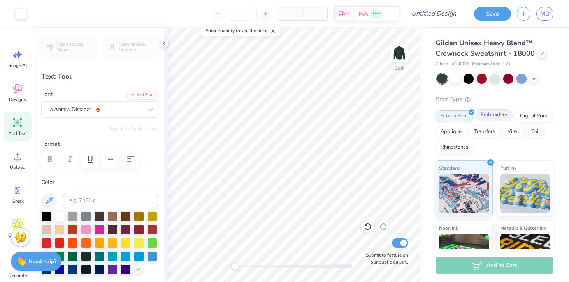
click at [495, 116] on div "Embroidery" at bounding box center [494, 115] width 37 height 12
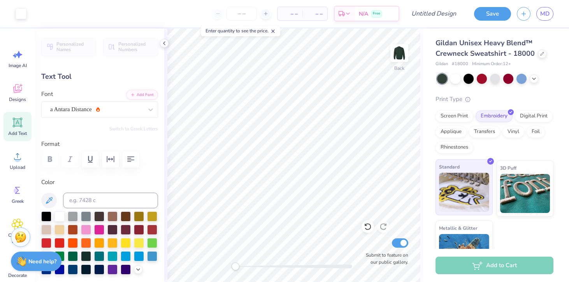
type input "1.82"
type input "0.81"
type input "4.34"
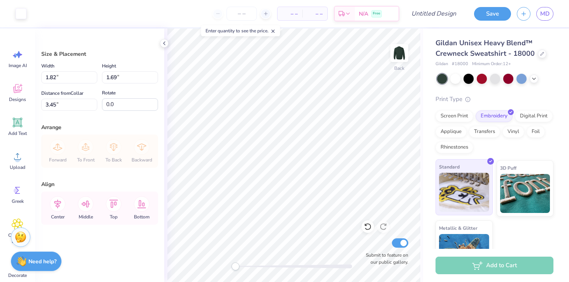
click at [458, 175] on img at bounding box center [464, 192] width 50 height 39
click at [499, 112] on div "Embroidery" at bounding box center [494, 115] width 37 height 12
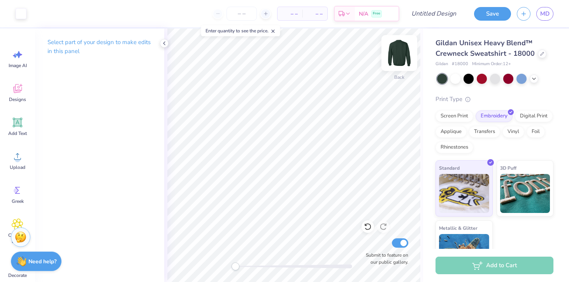
click at [400, 57] on img at bounding box center [399, 52] width 31 height 31
click at [18, 127] on icon at bounding box center [18, 122] width 12 height 12
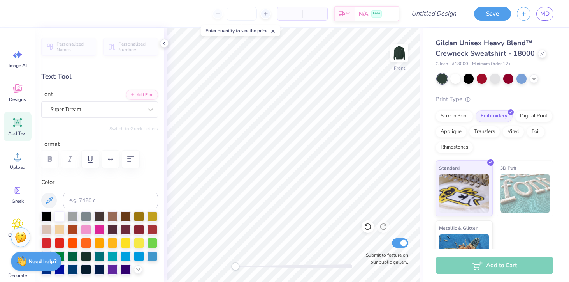
scroll to position [0, 1]
type textarea "Gamma Xi"
click at [116, 109] on div "Super Dream" at bounding box center [96, 109] width 94 height 12
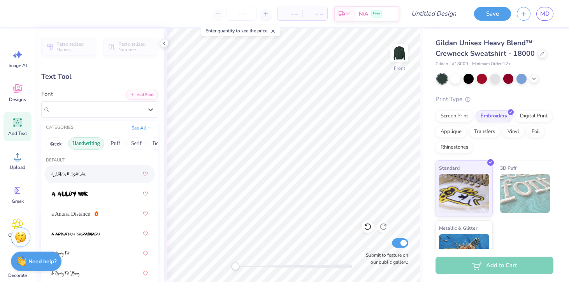
click at [84, 146] on button "Handwriting" at bounding box center [86, 143] width 36 height 12
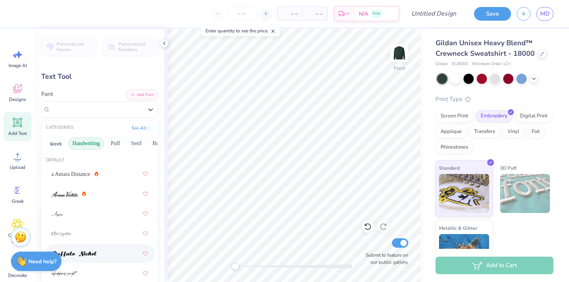
click at [83, 245] on div at bounding box center [99, 253] width 111 height 19
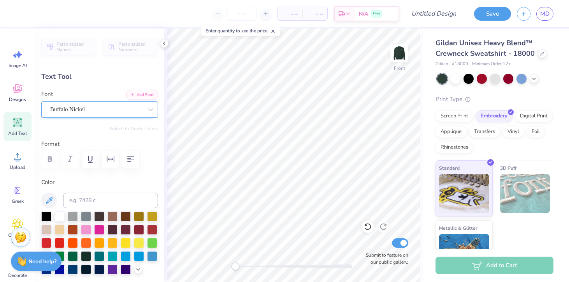
click at [91, 112] on div "Buffalo Nickel" at bounding box center [96, 109] width 94 height 12
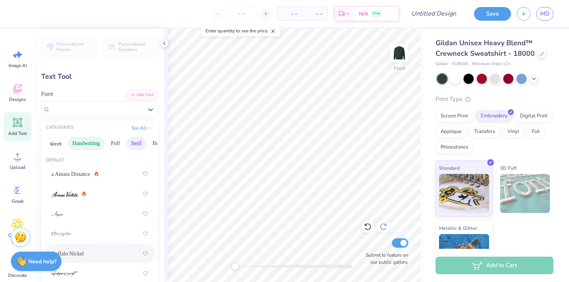
click at [136, 143] on button "Serif" at bounding box center [136, 143] width 19 height 12
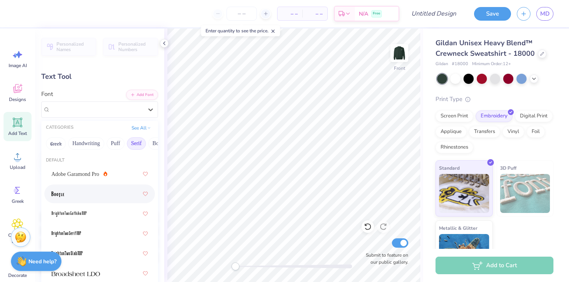
click at [103, 195] on div at bounding box center [99, 194] width 97 height 14
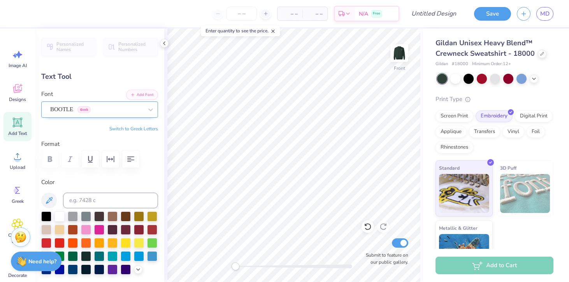
click at [114, 109] on div "BOOTLE Greek" at bounding box center [96, 109] width 94 height 12
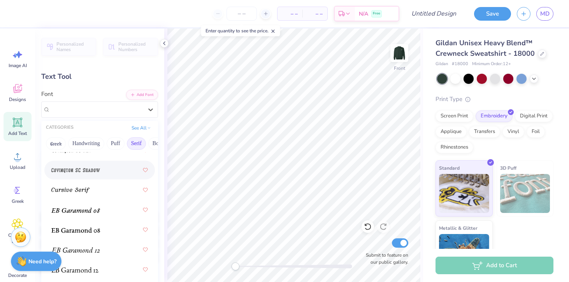
scroll to position [622, 0]
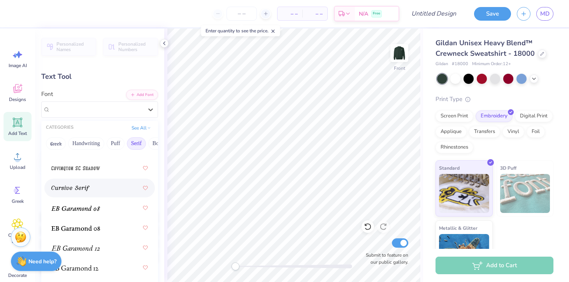
click at [94, 190] on div at bounding box center [99, 188] width 97 height 14
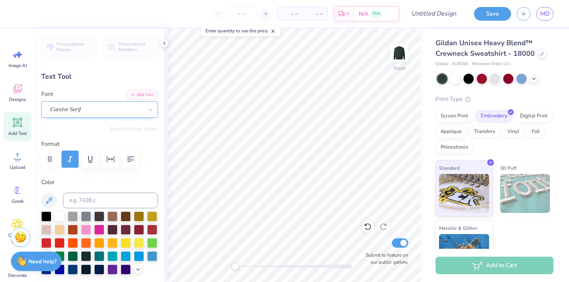
click at [77, 113] on div "Cursive Serif" at bounding box center [96, 109] width 94 height 12
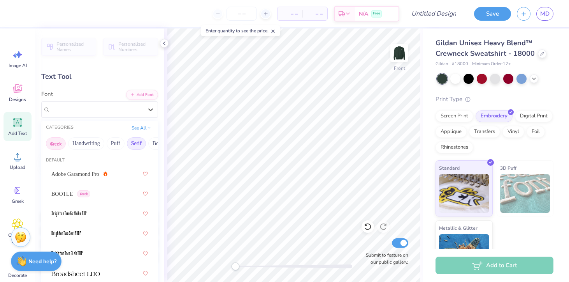
click at [62, 145] on button "Greek" at bounding box center [56, 143] width 20 height 12
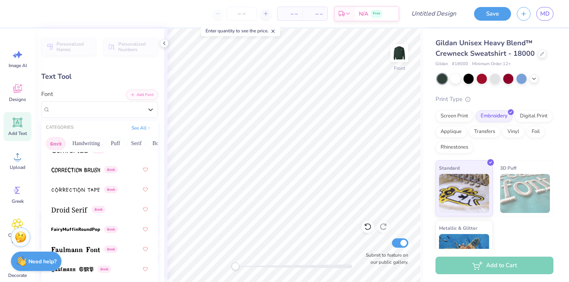
scroll to position [285, 0]
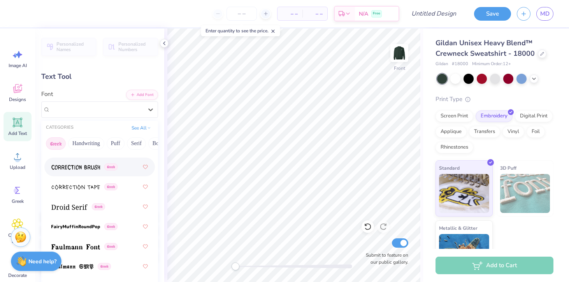
click at [85, 170] on span at bounding box center [75, 167] width 49 height 8
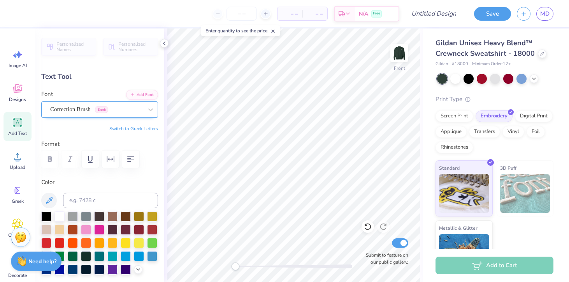
click at [79, 110] on div "Correction Brush Greek" at bounding box center [96, 109] width 94 height 12
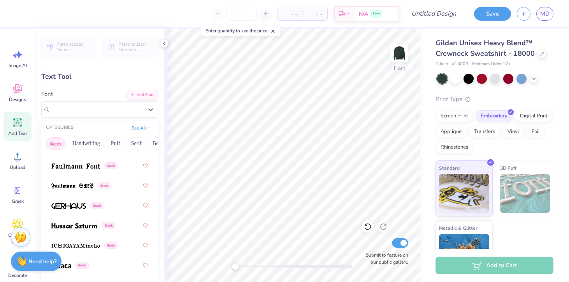
scroll to position [368, 0]
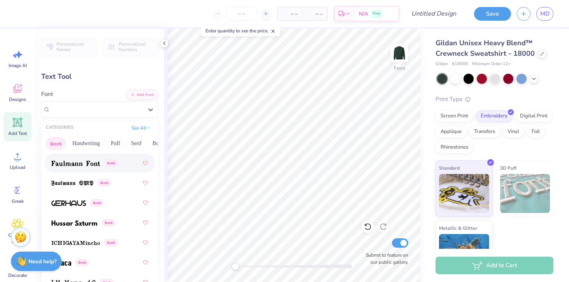
click at [81, 166] on span at bounding box center [75, 163] width 49 height 8
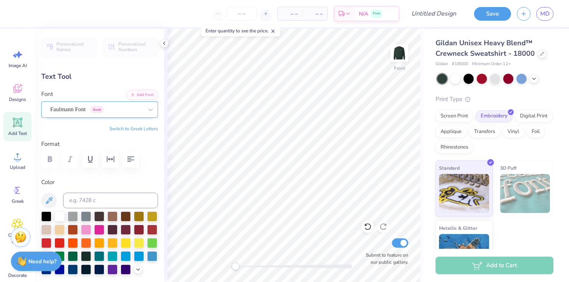
click at [80, 114] on div "Faulmann Font Greek" at bounding box center [96, 109] width 94 height 12
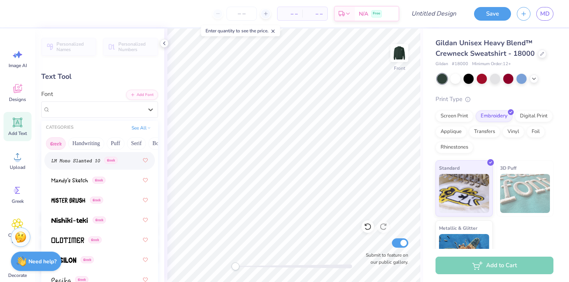
scroll to position [531, 0]
click at [140, 129] on button "See All" at bounding box center [141, 127] width 24 height 8
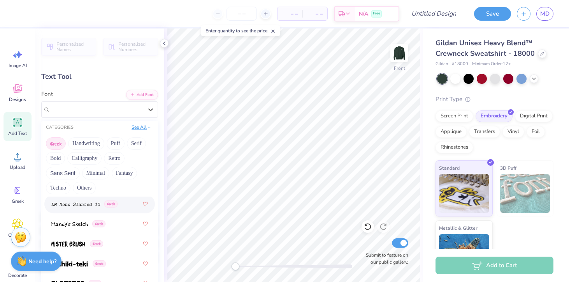
click at [141, 128] on button "See All" at bounding box center [141, 127] width 24 height 8
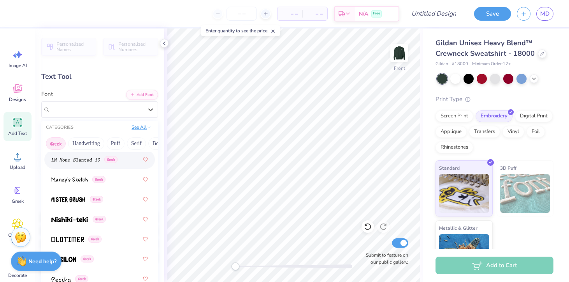
click at [147, 127] on icon at bounding box center [149, 127] width 4 height 4
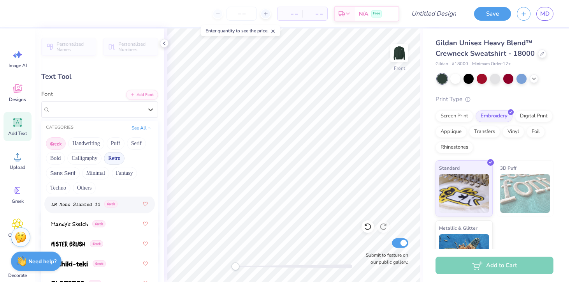
click at [120, 158] on button "Retro" at bounding box center [114, 158] width 21 height 12
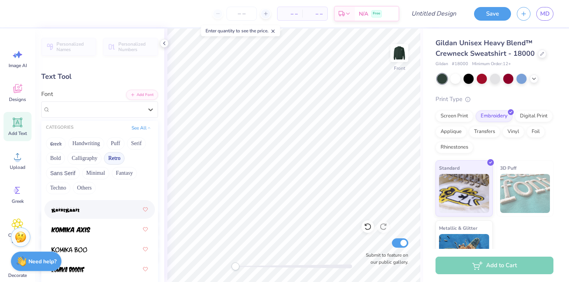
scroll to position [864, 0]
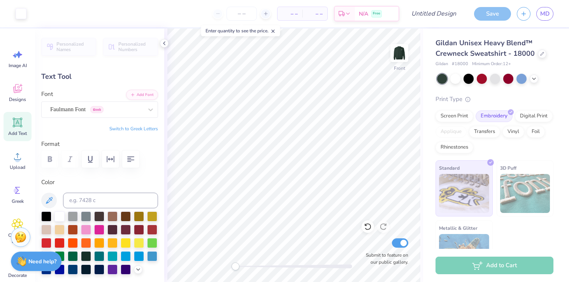
type input "12.15"
type input "1.99"
type input "12.25"
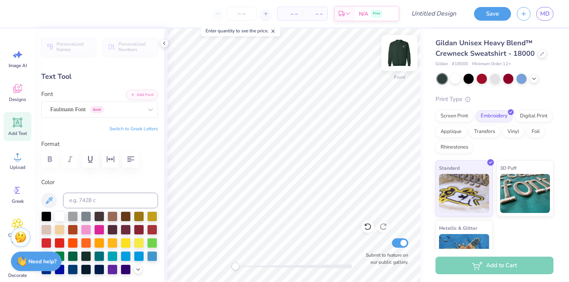
click at [395, 56] on img at bounding box center [399, 52] width 31 height 31
click at [19, 126] on icon at bounding box center [17, 122] width 9 height 9
type input "6.33"
type input "1.83"
type input "11.33"
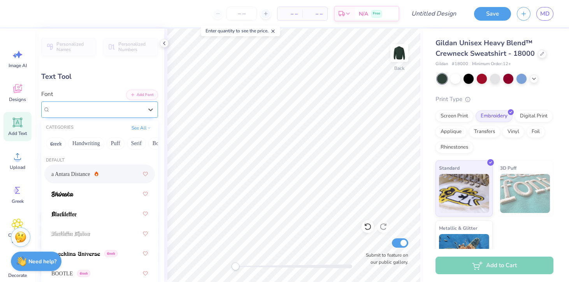
click at [94, 111] on div "Super Dream" at bounding box center [96, 109] width 94 height 12
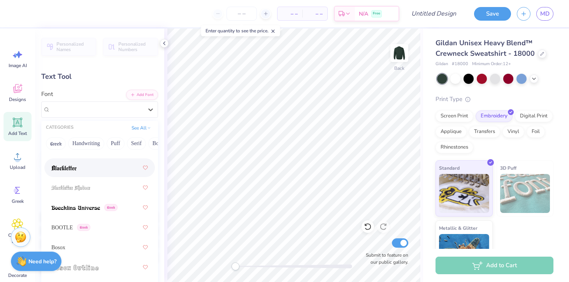
scroll to position [49, 0]
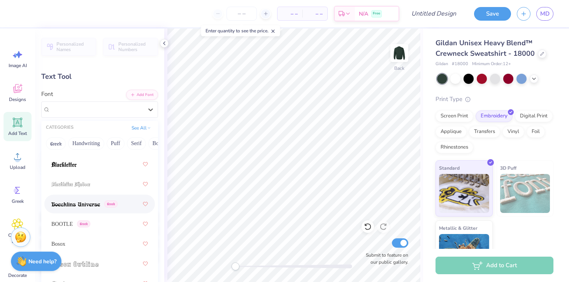
click at [81, 204] on img at bounding box center [75, 203] width 49 height 5
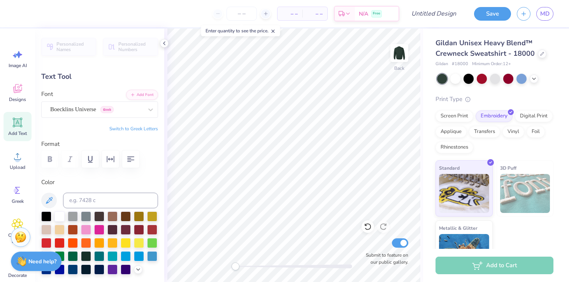
scroll to position [0, 1]
type textarea "Gamma Xi"
click at [88, 112] on div "Boecklins Universe Greek" at bounding box center [96, 109] width 94 height 12
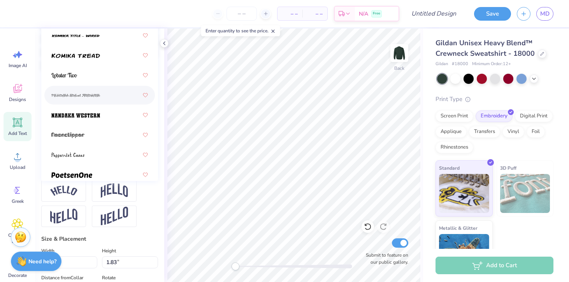
scroll to position [1203, 0]
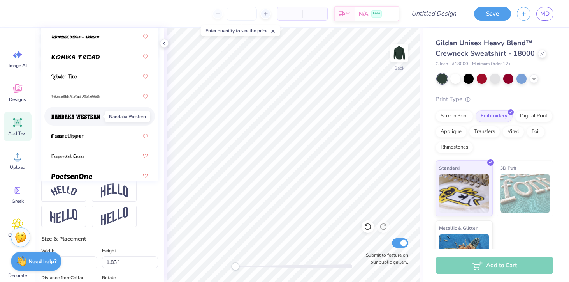
click at [94, 117] on img at bounding box center [75, 116] width 49 height 5
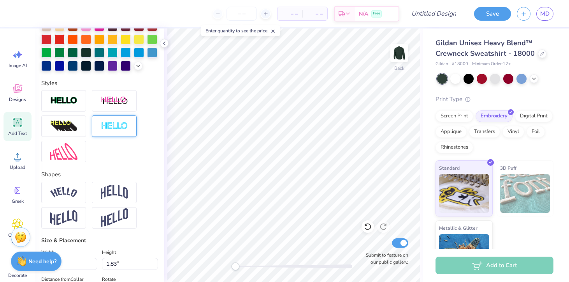
scroll to position [205, 0]
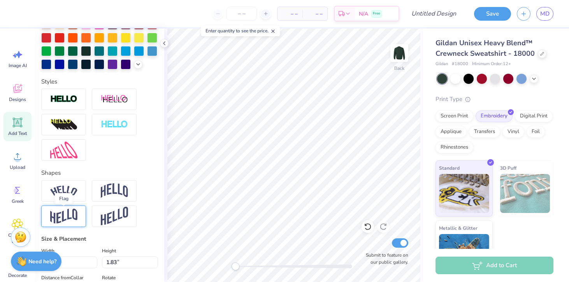
click at [70, 215] on img at bounding box center [63, 215] width 27 height 15
type input "0.39"
click at [99, 264] on div "Accessibility label" at bounding box center [99, 264] width 8 height 8
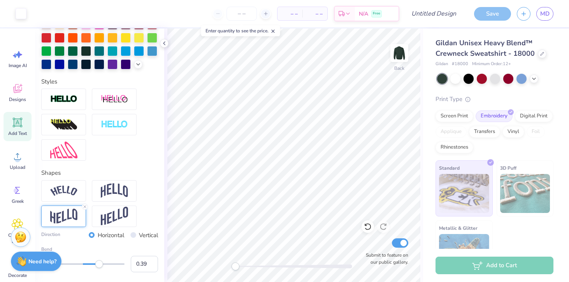
type input "12.87"
type input "2.84"
type input "10.83"
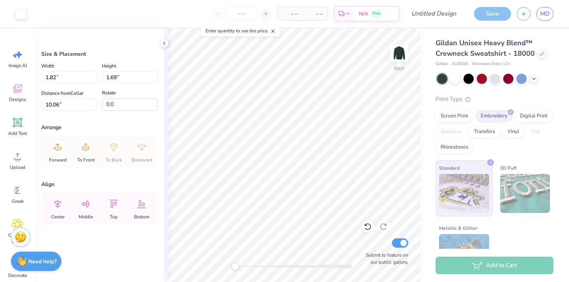
type input "10.06"
type input "6.90"
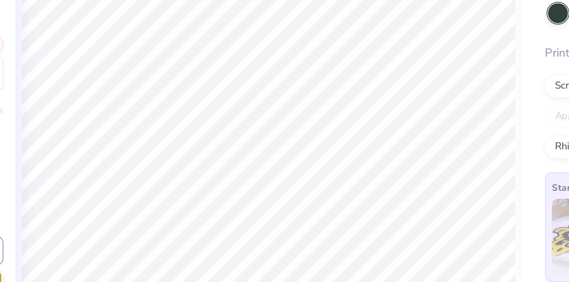
type input "1.82"
type input "0.81"
type input "7.78"
type input "12.87"
type input "2.84"
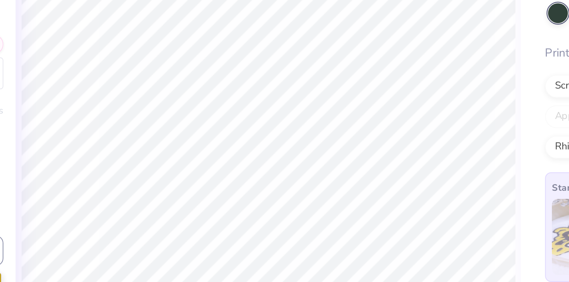
type input "4.33"
type input "1.82"
type input "0.81"
type input "6.77"
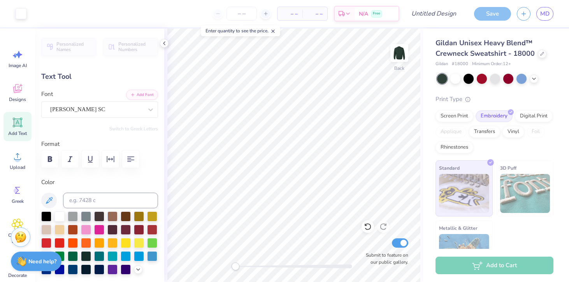
type input "12.87"
type input "2.84"
type input "4.33"
click at [132, 111] on div "Nandaka Western" at bounding box center [96, 109] width 94 height 12
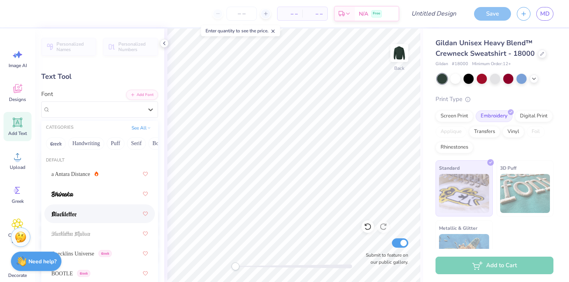
click at [97, 216] on div at bounding box center [99, 213] width 97 height 14
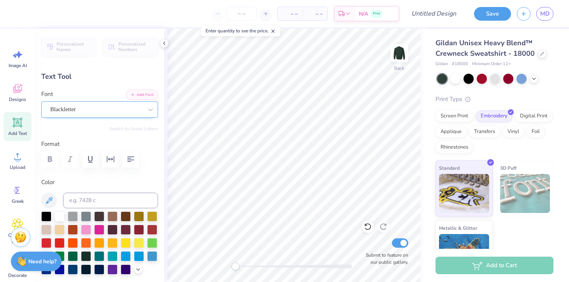
click at [106, 107] on div "Blackletter" at bounding box center [96, 109] width 94 height 12
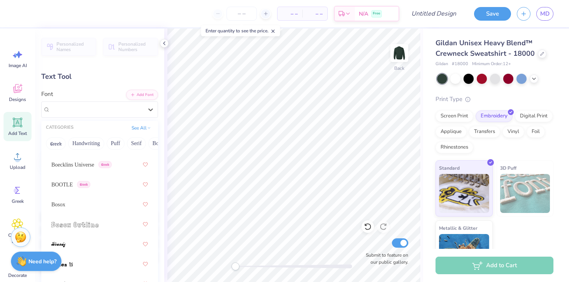
scroll to position [90, 0]
click at [96, 186] on div "BOOTLE Greek" at bounding box center [99, 183] width 97 height 14
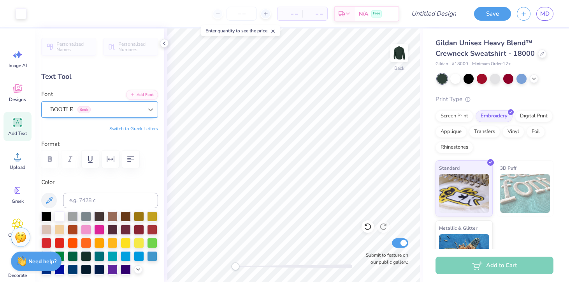
type input "10.38"
type input "2.58"
type input "4.46"
type textarea "Gamma Xi"
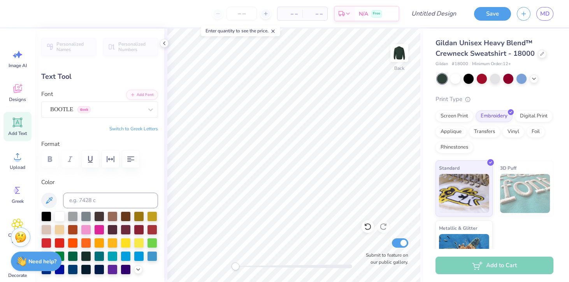
type textarea "Gamma Xi"
type input "11.43"
type input "4.61"
click at [124, 111] on div "BOOTLE Greek" at bounding box center [96, 109] width 94 height 12
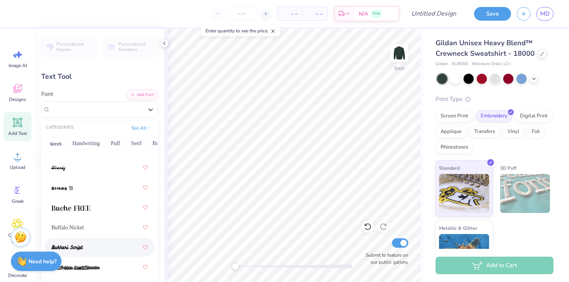
scroll to position [161, 0]
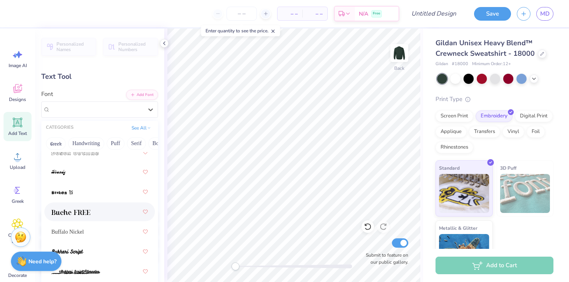
click at [90, 208] on span at bounding box center [70, 212] width 39 height 8
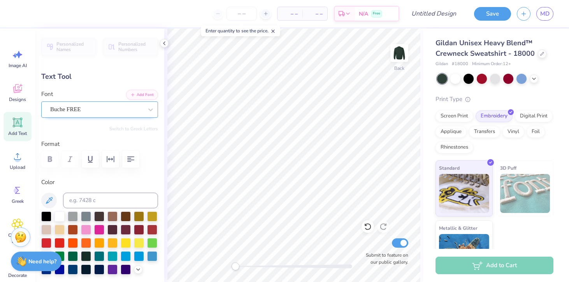
click at [123, 111] on div "Buche FREE" at bounding box center [96, 109] width 94 height 12
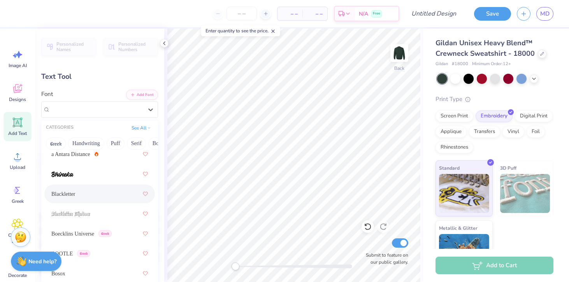
scroll to position [0, 0]
click at [90, 193] on div at bounding box center [99, 194] width 97 height 14
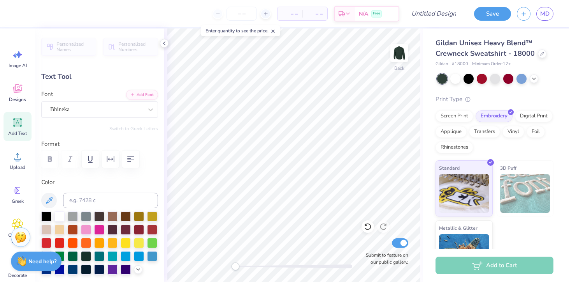
type textarea "Gamma Xi"
type input "9.95"
type input "2.64"
type input "4.58"
click at [121, 108] on div "Bhineka" at bounding box center [96, 109] width 94 height 12
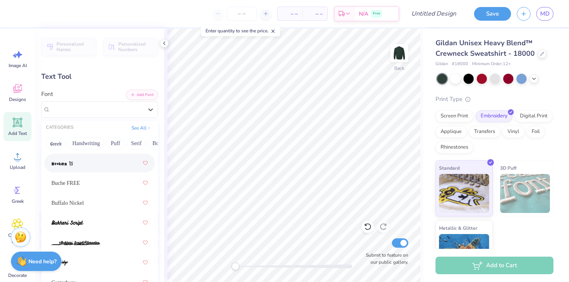
scroll to position [182, 0]
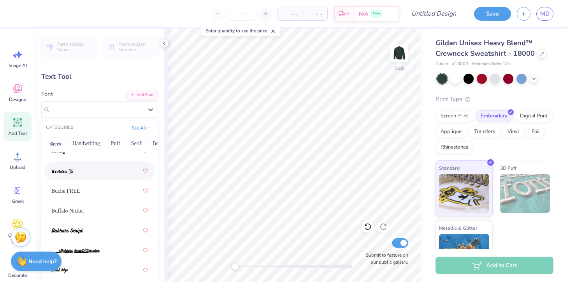
click at [77, 176] on div at bounding box center [99, 171] width 97 height 14
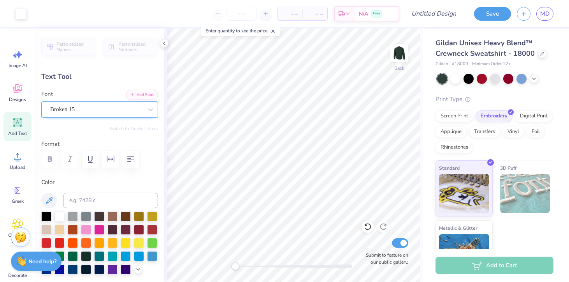
click at [102, 113] on div "Broken 15" at bounding box center [96, 109] width 94 height 12
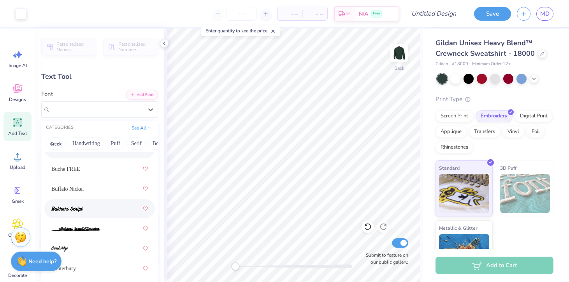
scroll to position [203, 0]
click at [98, 213] on div at bounding box center [99, 209] width 97 height 14
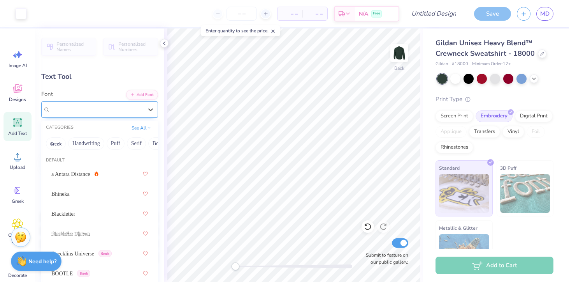
click at [103, 110] on div "Bukhari Script" at bounding box center [96, 109] width 94 height 12
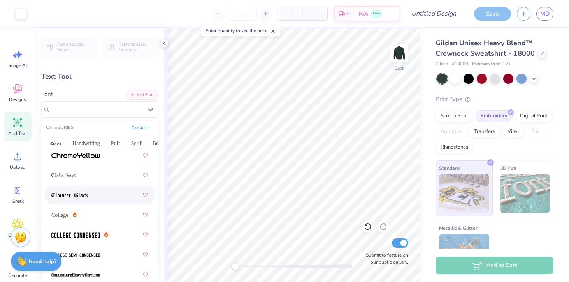
scroll to position [397, 0]
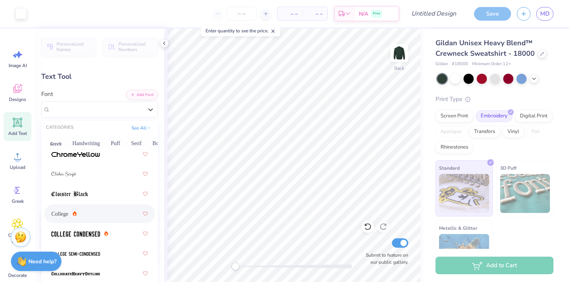
click at [94, 212] on div "College" at bounding box center [99, 213] width 97 height 14
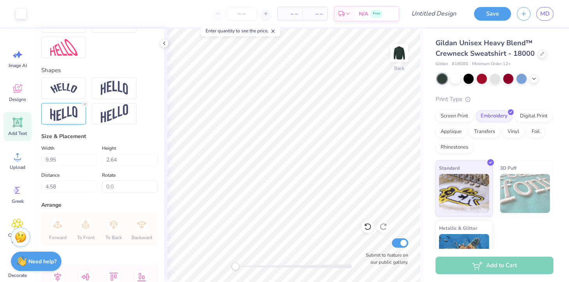
scroll to position [338, 0]
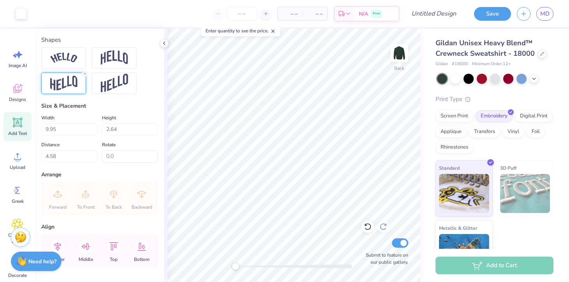
click at [74, 90] on img at bounding box center [63, 83] width 27 height 15
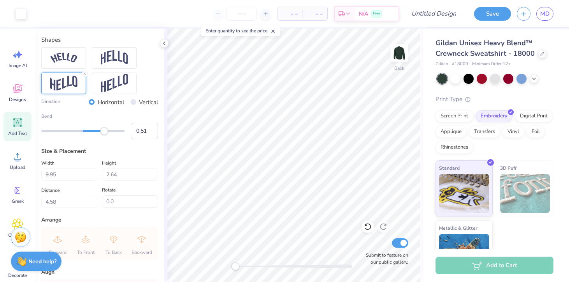
type input "0.52"
drag, startPoint x: 100, startPoint y: 130, endPoint x: 105, endPoint y: 130, distance: 4.7
click at [105, 130] on div "Accessibility label" at bounding box center [105, 131] width 8 height 8
type input "0.63"
drag, startPoint x: 105, startPoint y: 130, endPoint x: 109, endPoint y: 131, distance: 4.3
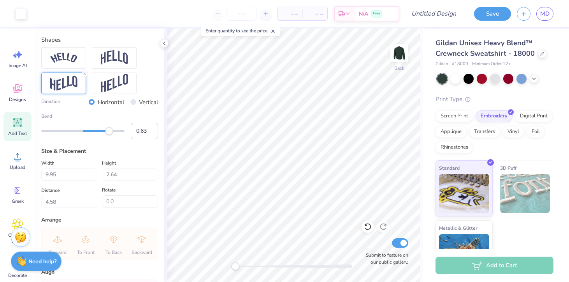
click at [109, 131] on div "Accessibility label" at bounding box center [109, 131] width 8 height 8
type input "1.00"
drag, startPoint x: 109, startPoint y: 131, endPoint x: 146, endPoint y: 131, distance: 37.0
click at [146, 131] on div "Bend 1.00" at bounding box center [99, 126] width 117 height 26
type input "0.68"
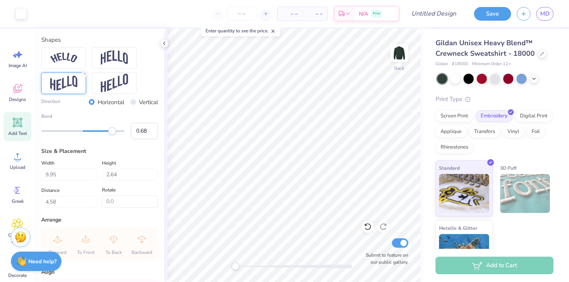
drag, startPoint x: 124, startPoint y: 132, endPoint x: 111, endPoint y: 132, distance: 12.9
click at [111, 132] on div "Accessibility label" at bounding box center [112, 131] width 8 height 8
type input "0.61"
click at [108, 131] on div "Accessibility label" at bounding box center [109, 131] width 8 height 8
type input "0.93"
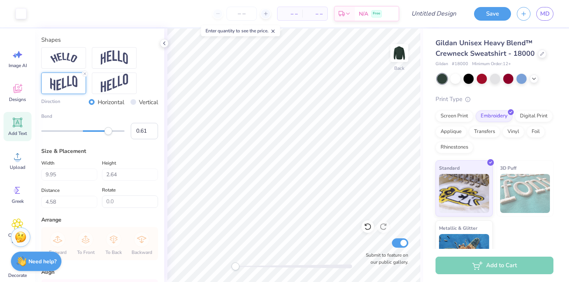
type input "0.60"
type input "6.87"
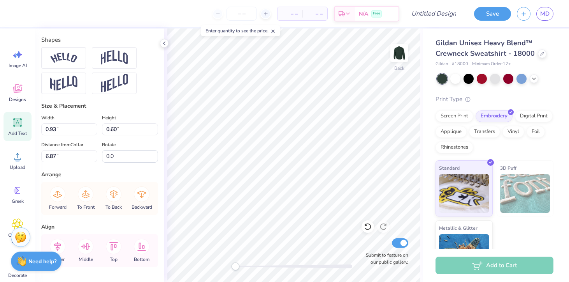
type input "1.82"
type input "0.81"
type input "6.77"
type input "11.24"
type input "2.79"
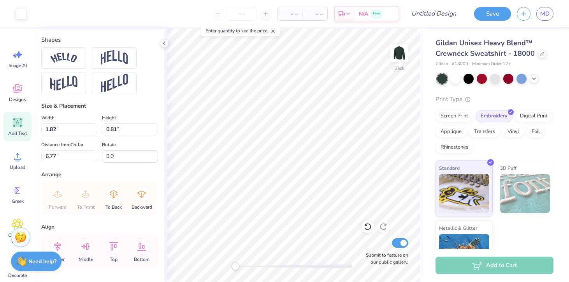
type input "4.45"
type textarea "Gamma Xi"
click at [440, 14] on input "Design Title" at bounding box center [443, 14] width 38 height 16
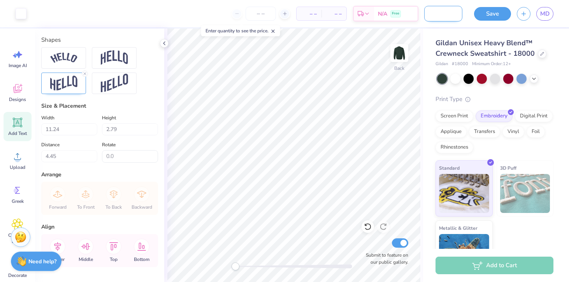
scroll to position [0, 33]
type input "FA 2025 crewneck 2"
click at [489, 11] on button "Save" at bounding box center [492, 13] width 37 height 14
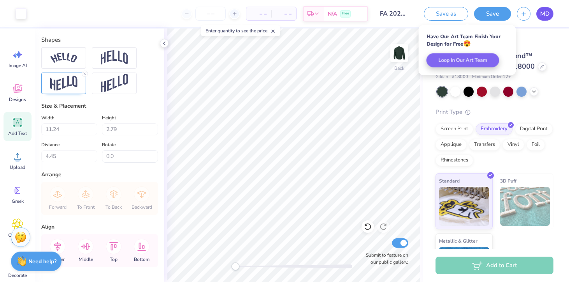
click at [547, 13] on span "MD" at bounding box center [545, 13] width 9 height 9
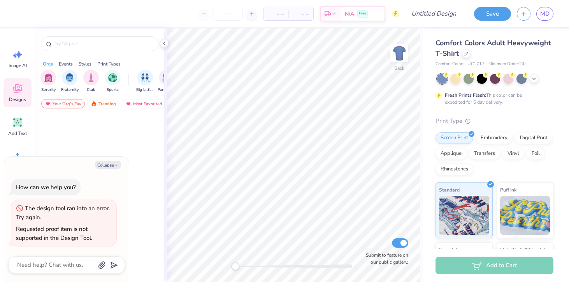
type textarea "x"
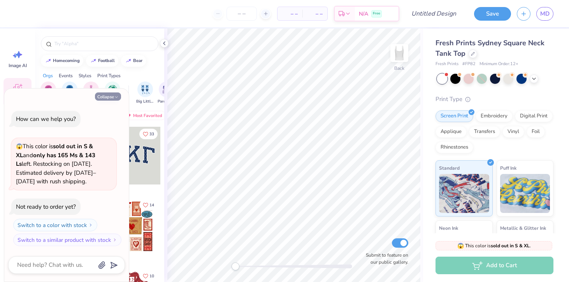
click at [118, 95] on icon "button" at bounding box center [116, 97] width 5 height 5
type textarea "x"
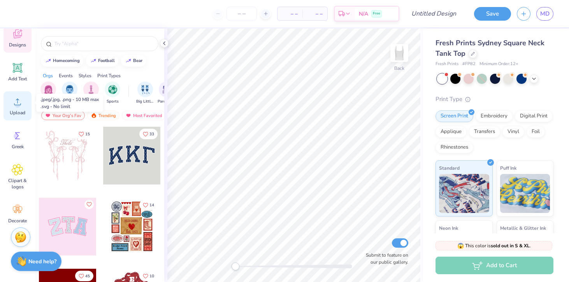
scroll to position [60, 0]
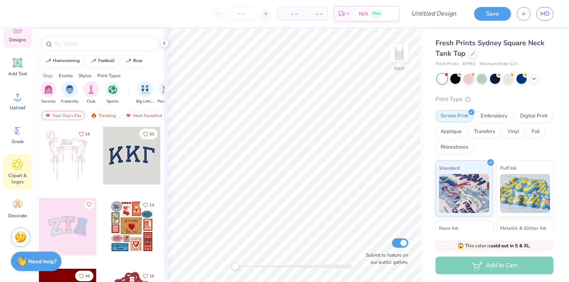
click at [19, 166] on icon at bounding box center [17, 164] width 5 height 5
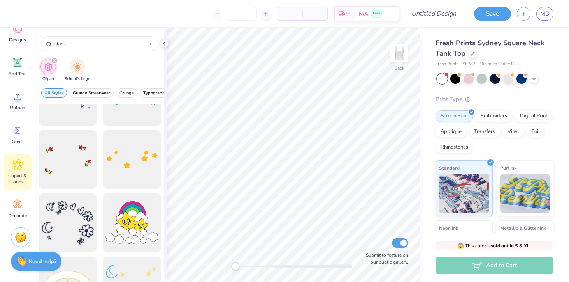
scroll to position [165, 0]
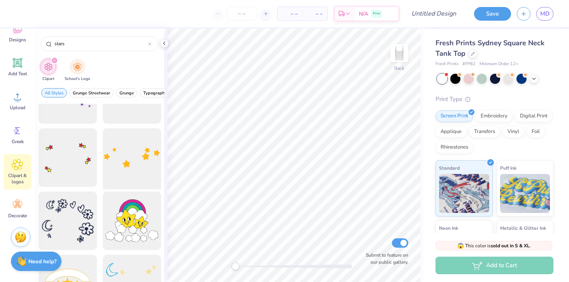
type input "stars"
click at [128, 155] on div at bounding box center [132, 157] width 64 height 64
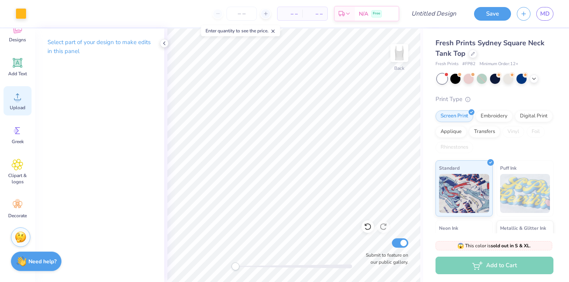
scroll to position [39, 0]
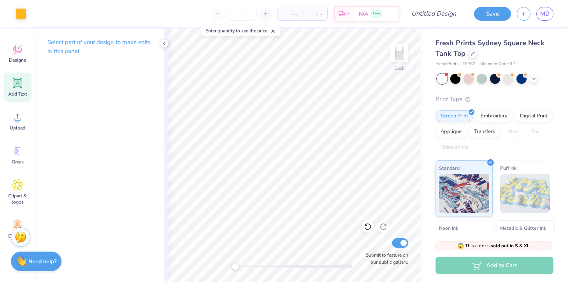
click at [18, 83] on icon at bounding box center [17, 82] width 9 height 9
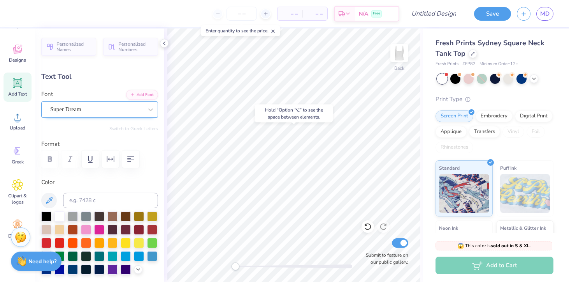
click at [132, 110] on div "Super Dream" at bounding box center [96, 109] width 94 height 12
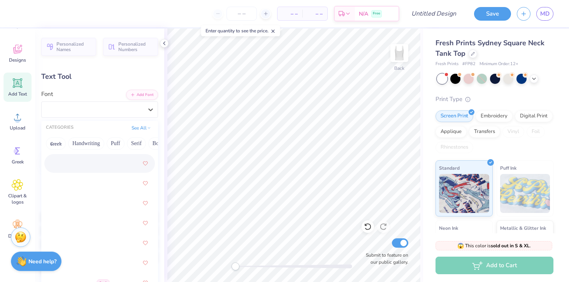
scroll to position [675, 0]
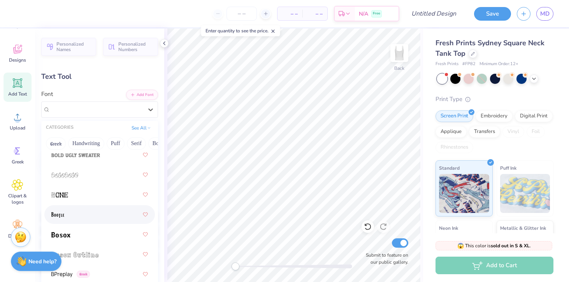
click at [105, 223] on div at bounding box center [99, 214] width 111 height 19
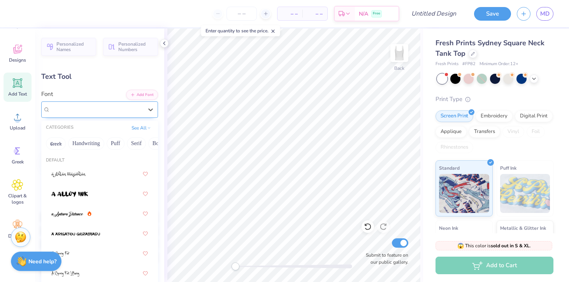
click at [95, 110] on div "BOOTLE Greek" at bounding box center [96, 109] width 94 height 12
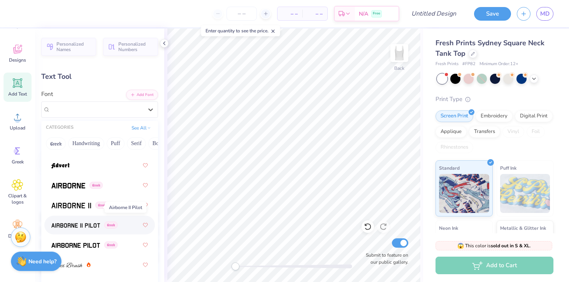
scroll to position [151, 0]
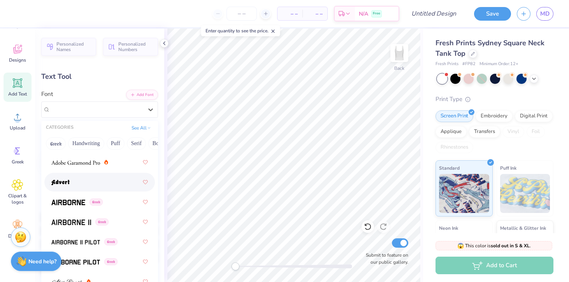
click at [86, 189] on div at bounding box center [99, 182] width 111 height 19
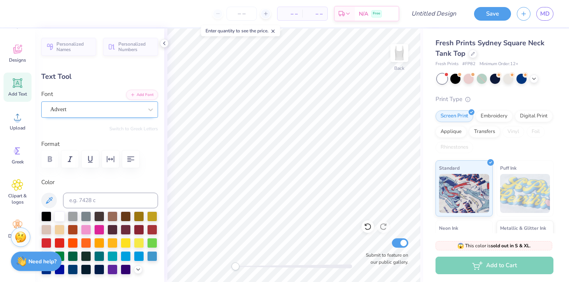
click at [111, 110] on div "Advert" at bounding box center [96, 109] width 94 height 12
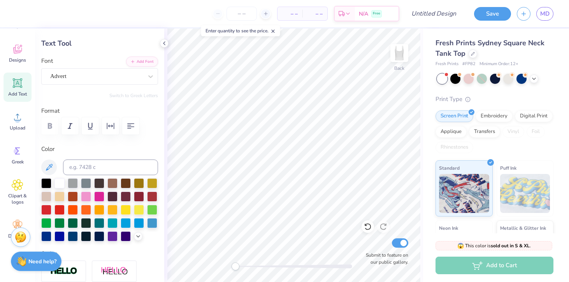
scroll to position [49, 0]
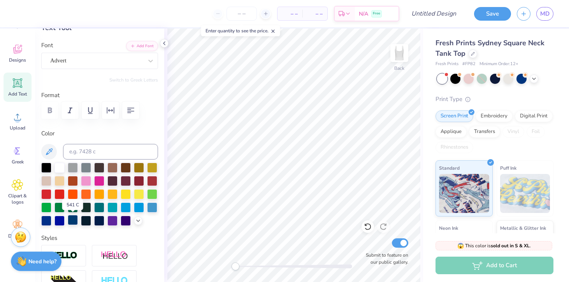
type textarea "Gamma"
click at [73, 219] on div at bounding box center [73, 220] width 10 height 10
type input "5.26"
type input "1.17"
type input "1.87"
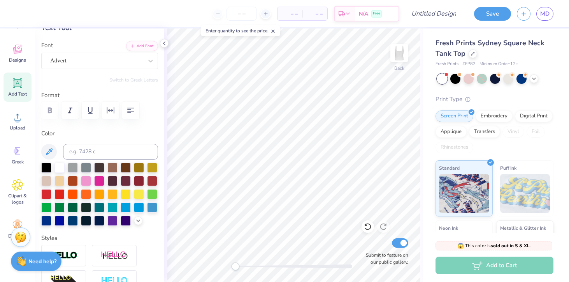
type input "3.97"
type input "0.88"
type input "2.15"
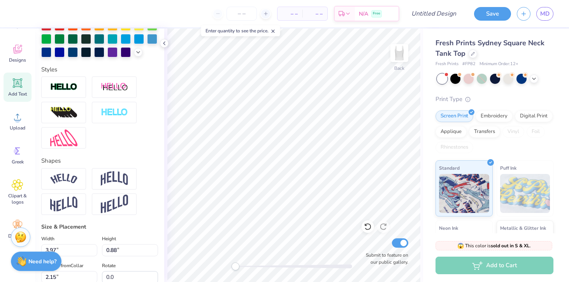
scroll to position [240, 0]
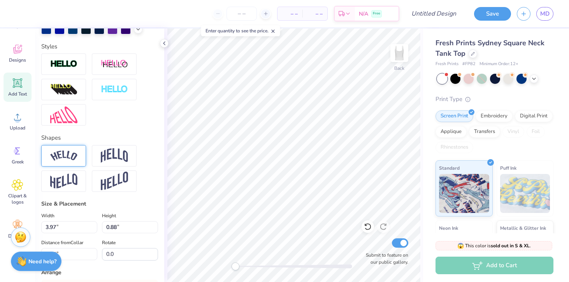
click at [67, 151] on img at bounding box center [63, 155] width 27 height 11
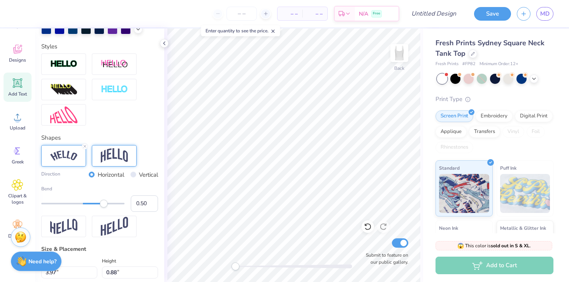
click at [113, 151] on img at bounding box center [114, 155] width 27 height 15
click at [68, 154] on img at bounding box center [63, 155] width 27 height 11
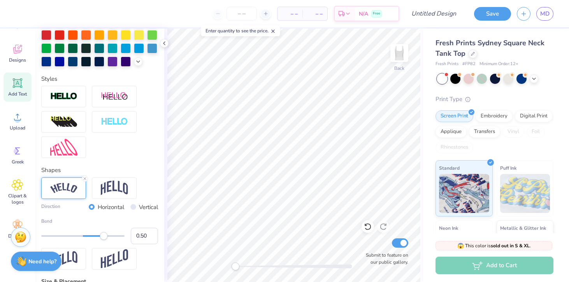
scroll to position [205, 0]
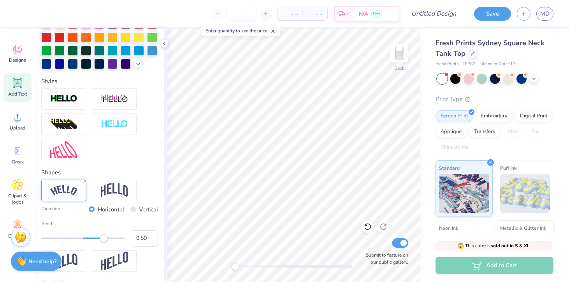
type input "3.50"
type input "0.85"
type input "2.32"
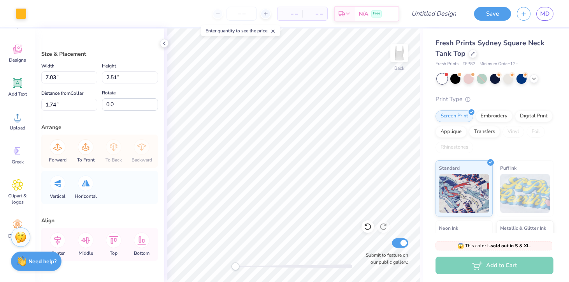
type input "5.43"
type input "1.94"
type input "5.02"
type input "1.79"
type input "1.77"
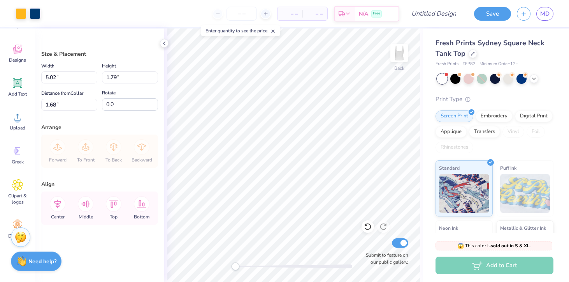
type input "5.20"
type input "1.86"
type input "1.61"
type input "5.79"
type input "2.07"
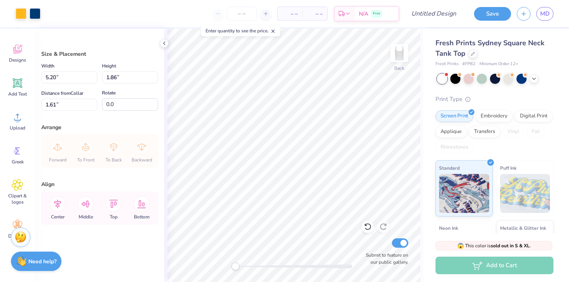
type input "1.40"
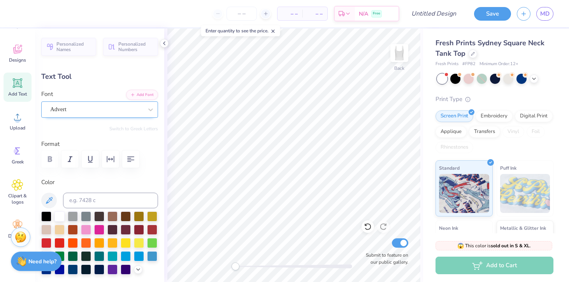
click at [114, 107] on div "Advert" at bounding box center [96, 109] width 94 height 12
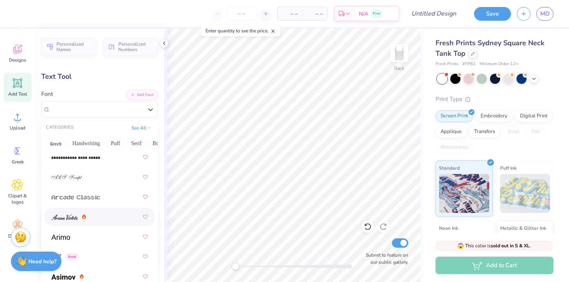
scroll to position [269, 0]
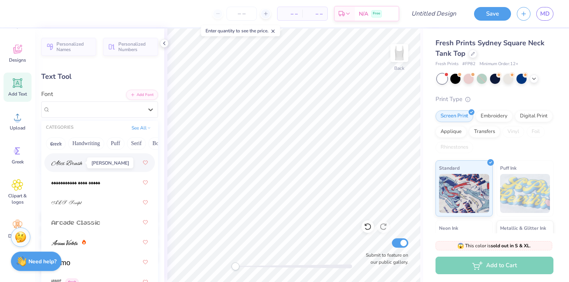
click at [76, 160] on span at bounding box center [66, 163] width 31 height 8
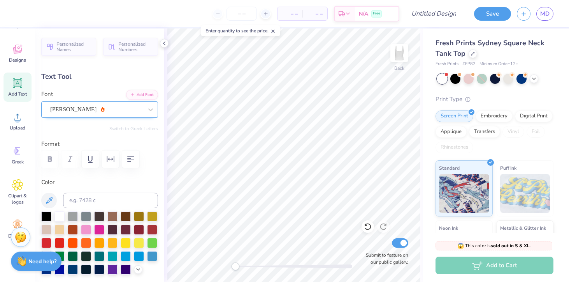
click at [108, 113] on div "Alex Brush" at bounding box center [96, 109] width 94 height 12
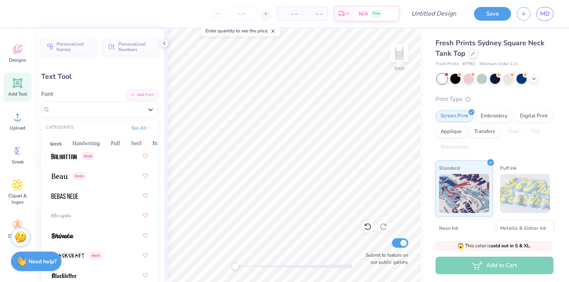
scroll to position [499, 0]
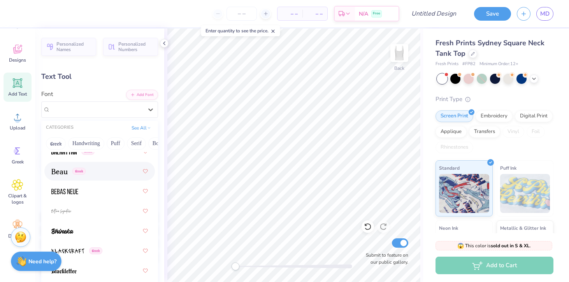
click at [96, 176] on div "Greek" at bounding box center [99, 171] width 97 height 14
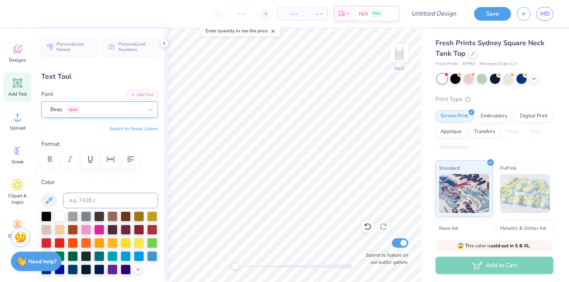
click at [114, 106] on div "Beau Greek" at bounding box center [96, 109] width 94 height 12
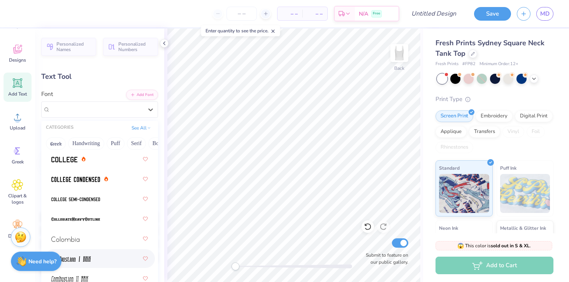
scroll to position [1416, 0]
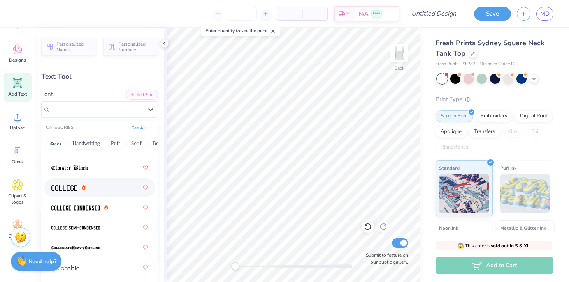
click at [92, 187] on div at bounding box center [99, 187] width 97 height 14
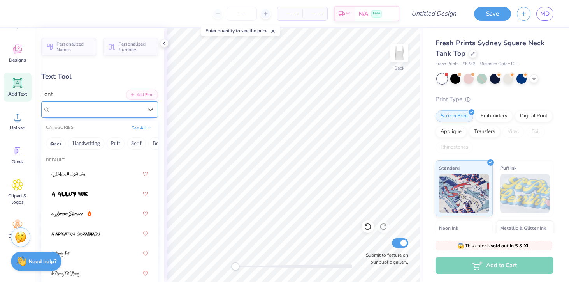
click at [114, 108] on div "College" at bounding box center [96, 109] width 94 height 12
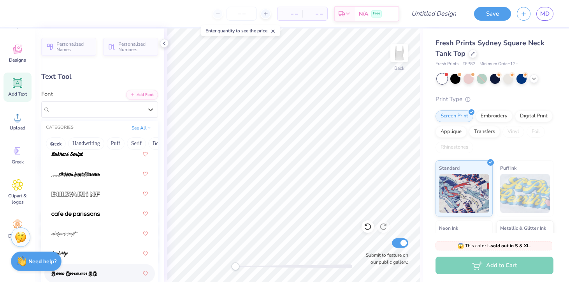
scroll to position [1033, 0]
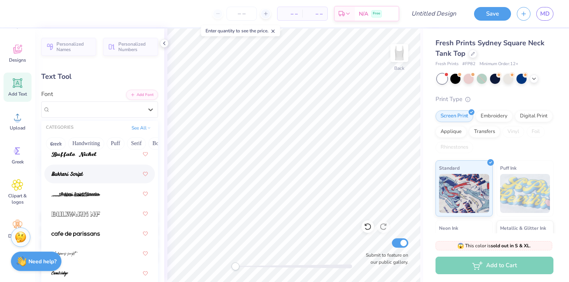
click at [90, 178] on div at bounding box center [99, 174] width 97 height 14
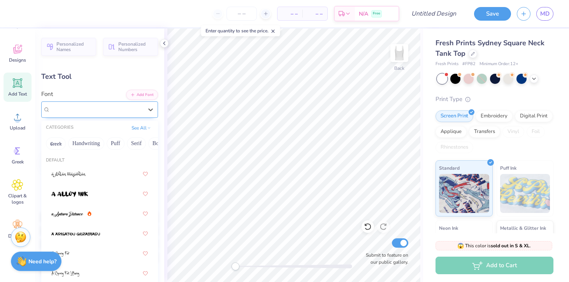
click at [101, 112] on div "Bukhari Script" at bounding box center [96, 109] width 94 height 12
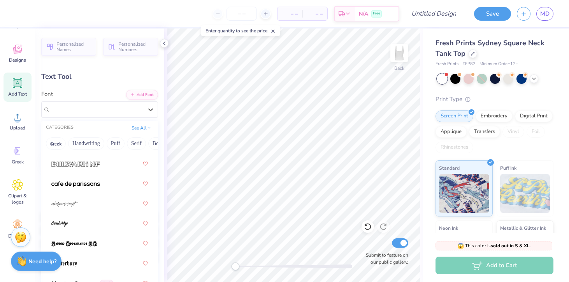
scroll to position [1083, 0]
click at [95, 184] on img at bounding box center [75, 183] width 49 height 5
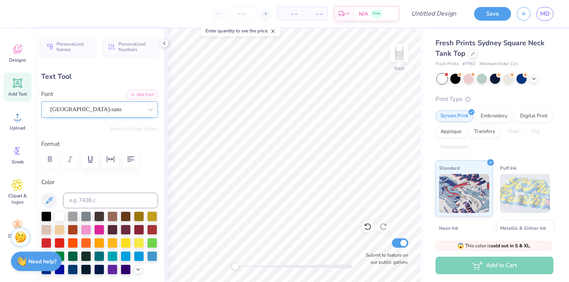
click at [103, 111] on div "cafe de paris-sans" at bounding box center [96, 109] width 94 height 12
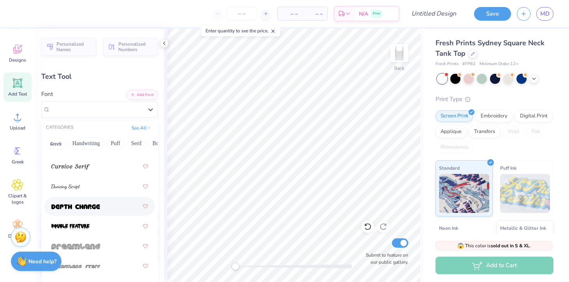
scroll to position [1855, 0]
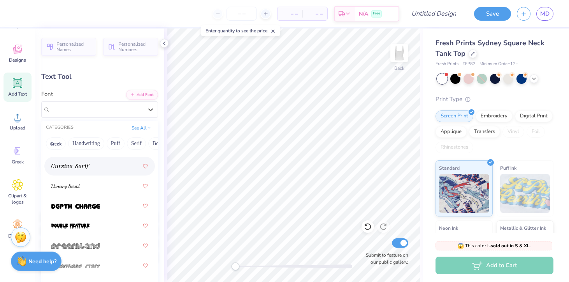
click at [100, 163] on div at bounding box center [99, 166] width 97 height 14
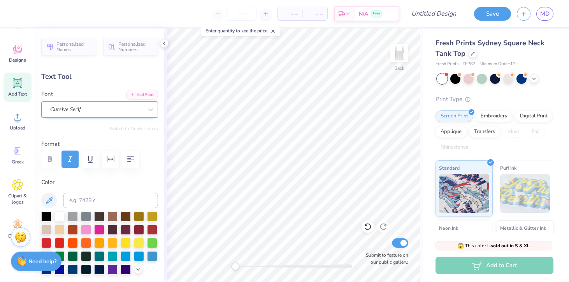
click at [111, 108] on div "Cursive Serif" at bounding box center [96, 109] width 94 height 12
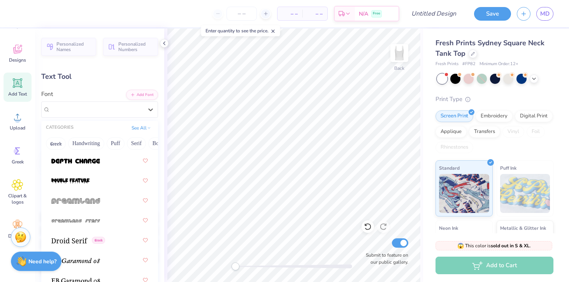
scroll to position [1902, 0]
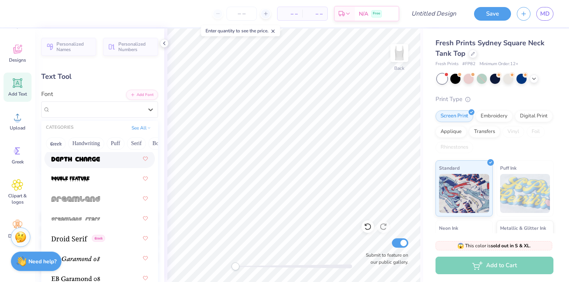
click at [100, 164] on div at bounding box center [99, 158] width 97 height 14
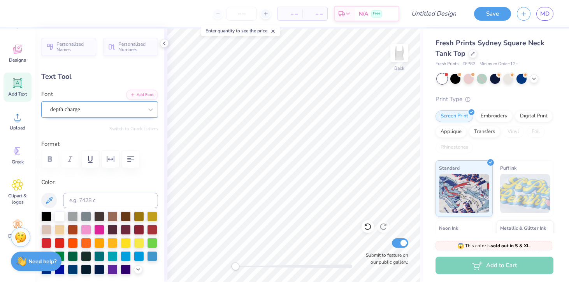
click at [108, 109] on div "depth charge" at bounding box center [96, 109] width 94 height 12
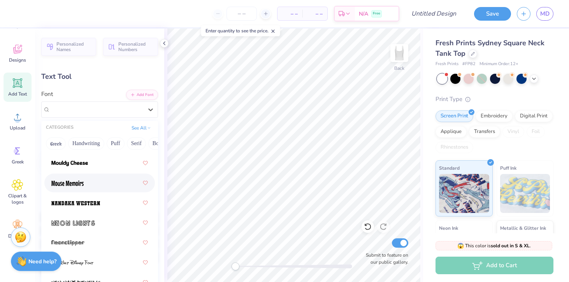
scroll to position [4126, 0]
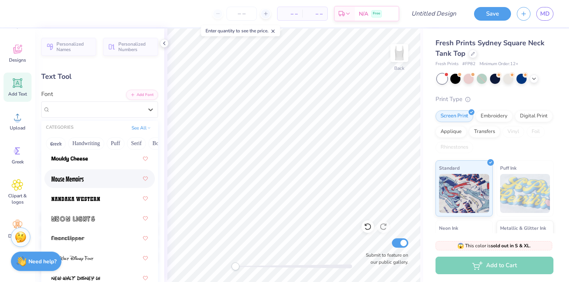
click at [97, 178] on div at bounding box center [99, 178] width 97 height 14
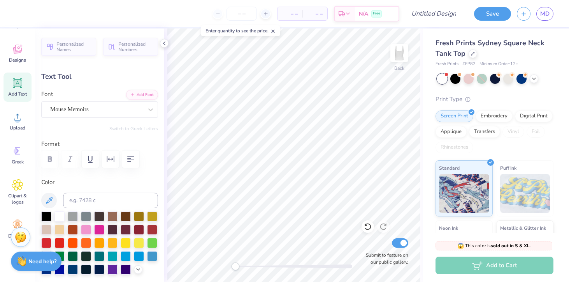
type input "3.43"
type input "1.16"
click at [19, 190] on icon at bounding box center [17, 185] width 11 height 12
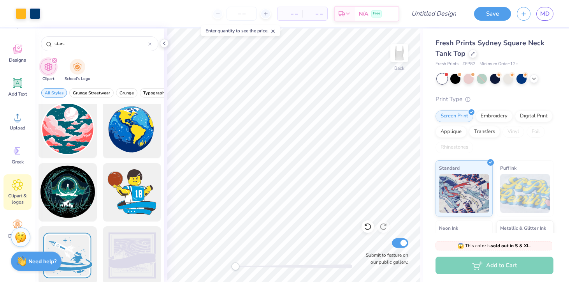
scroll to position [637, 0]
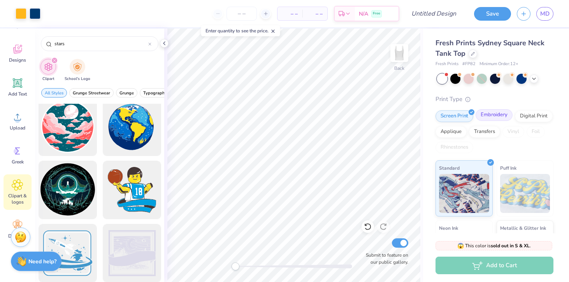
click at [491, 114] on div "Embroidery" at bounding box center [494, 115] width 37 height 12
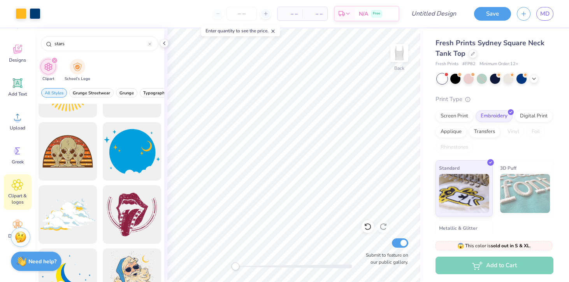
scroll to position [1501, 0]
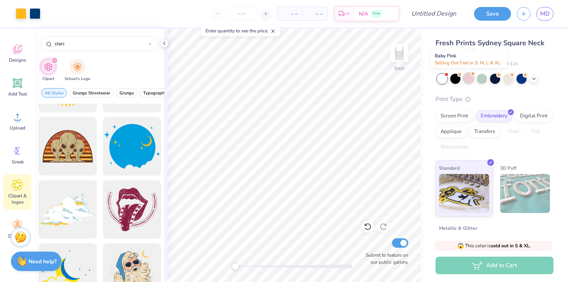
click at [468, 79] on div at bounding box center [469, 78] width 10 height 10
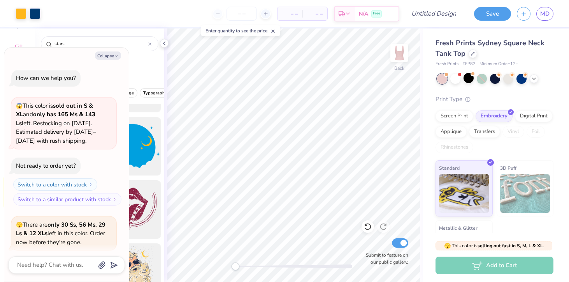
scroll to position [60, 0]
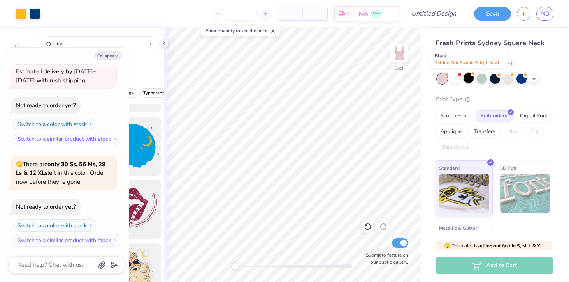
click at [467, 77] on div at bounding box center [469, 78] width 10 height 10
click at [458, 77] on div at bounding box center [456, 78] width 10 height 10
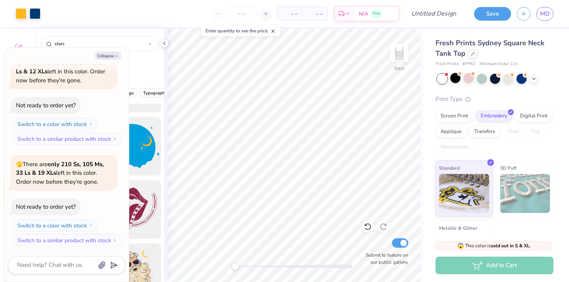
scroll to position [280, 0]
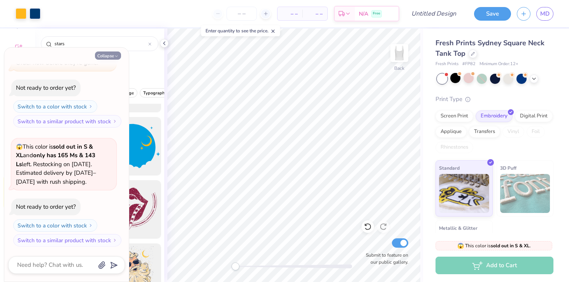
click at [112, 57] on button "Collapse" at bounding box center [108, 55] width 26 height 8
type textarea "x"
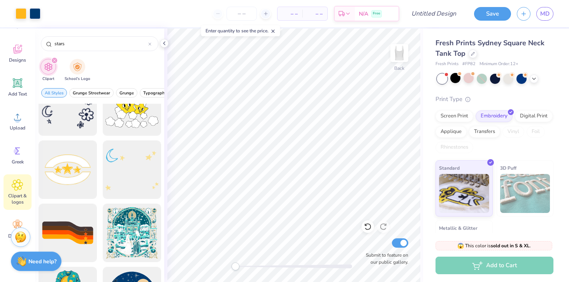
scroll to position [0, 0]
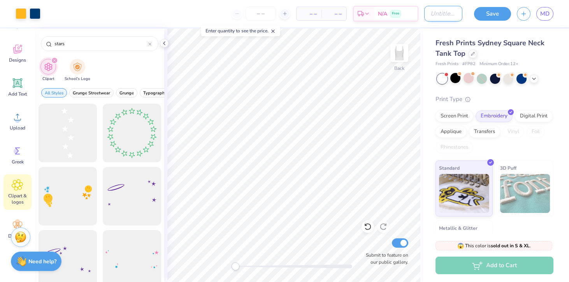
click at [429, 16] on input "Design Title" at bounding box center [443, 14] width 38 height 16
type input "FA 2025 tank top"
click at [491, 14] on button "Save" at bounding box center [492, 13] width 37 height 14
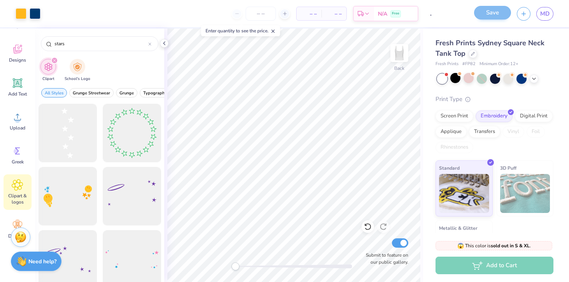
scroll to position [0, 0]
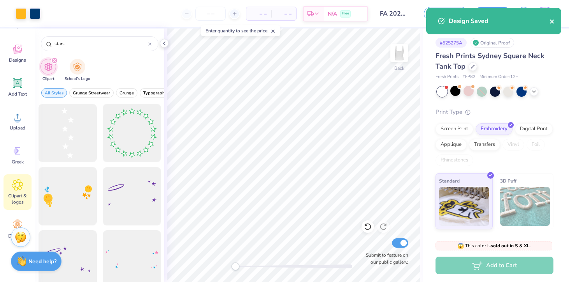
click at [553, 20] on icon "close" at bounding box center [552, 21] width 5 height 6
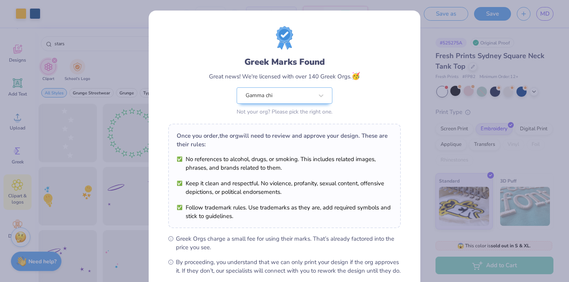
scroll to position [83, 0]
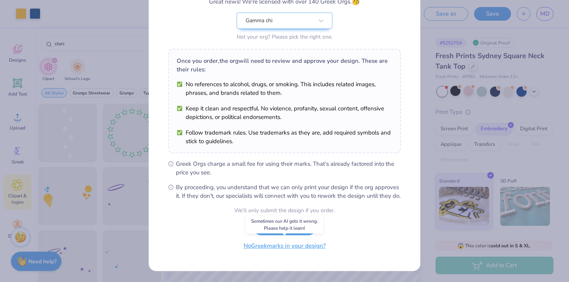
click at [275, 247] on button "No Greek marks in your design?" at bounding box center [284, 246] width 95 height 16
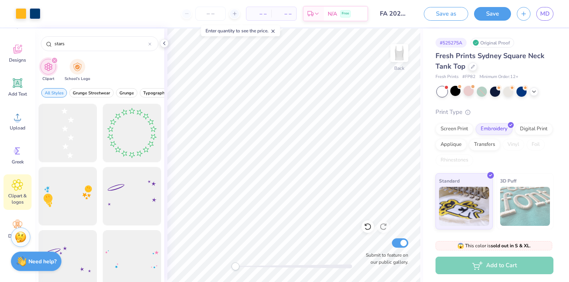
click at [274, 30] on icon at bounding box center [273, 30] width 5 height 5
click at [166, 44] on icon at bounding box center [164, 43] width 6 height 6
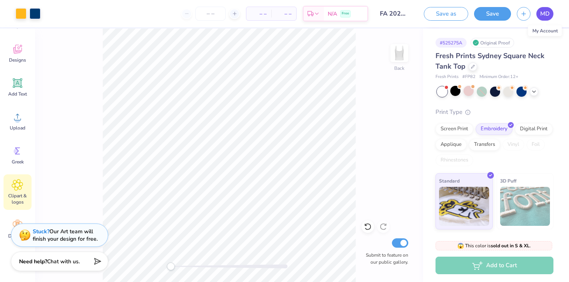
click at [542, 14] on span "MD" at bounding box center [545, 13] width 9 height 9
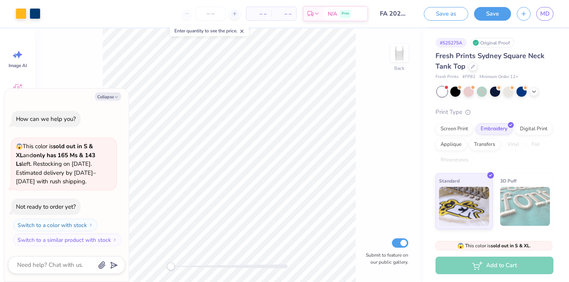
click at [245, 32] on icon at bounding box center [242, 30] width 5 height 5
click at [218, 11] on input "number" at bounding box center [210, 14] width 30 height 14
type input "1"
type textarea "x"
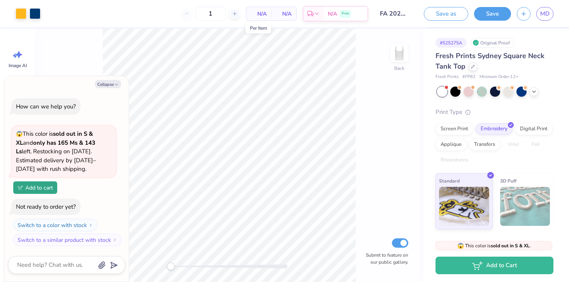
type input "12"
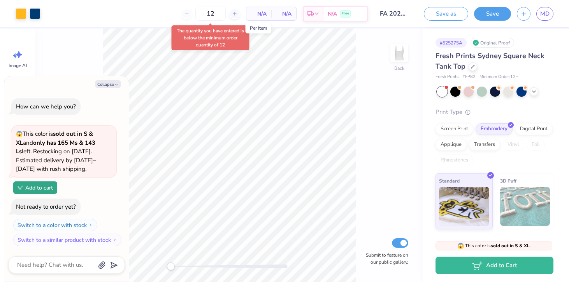
click at [261, 12] on span "N/A" at bounding box center [259, 14] width 16 height 8
type textarea "x"
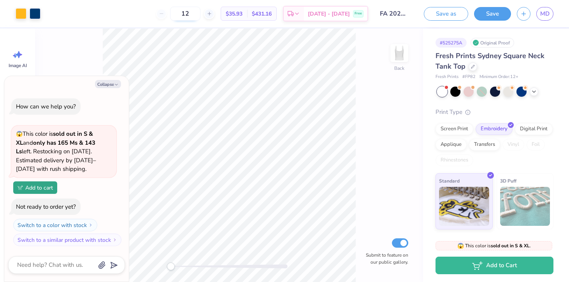
click at [201, 11] on input "12" at bounding box center [185, 14] width 30 height 14
type input "1"
type textarea "x"
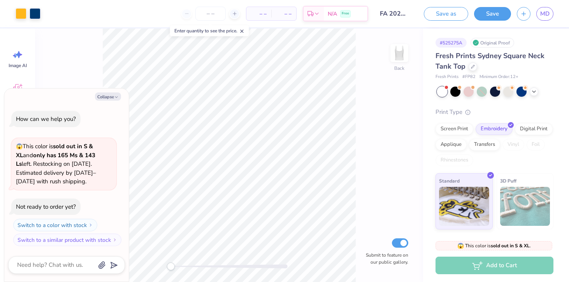
click at [243, 31] on line at bounding box center [242, 31] width 3 height 3
click at [152, 266] on div "Back Submit to feature on our public gallery." at bounding box center [229, 154] width 388 height 253
click at [109, 93] on button "Collapse" at bounding box center [108, 96] width 26 height 8
type textarea "x"
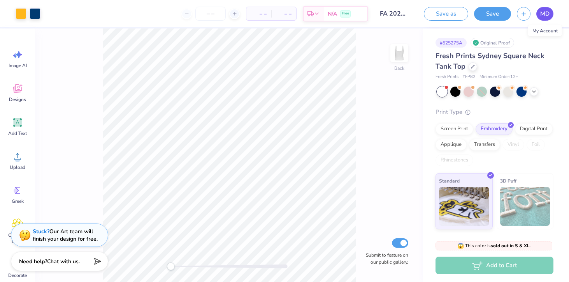
click at [544, 16] on span "MD" at bounding box center [545, 13] width 9 height 9
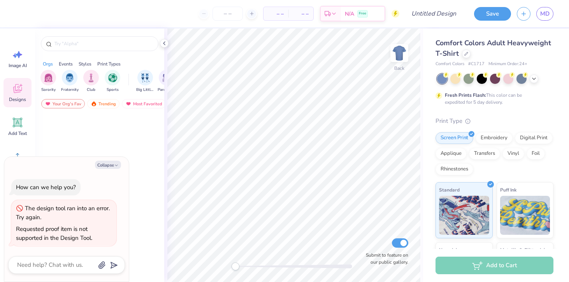
type textarea "x"
